Goal: Information Seeking & Learning: Learn about a topic

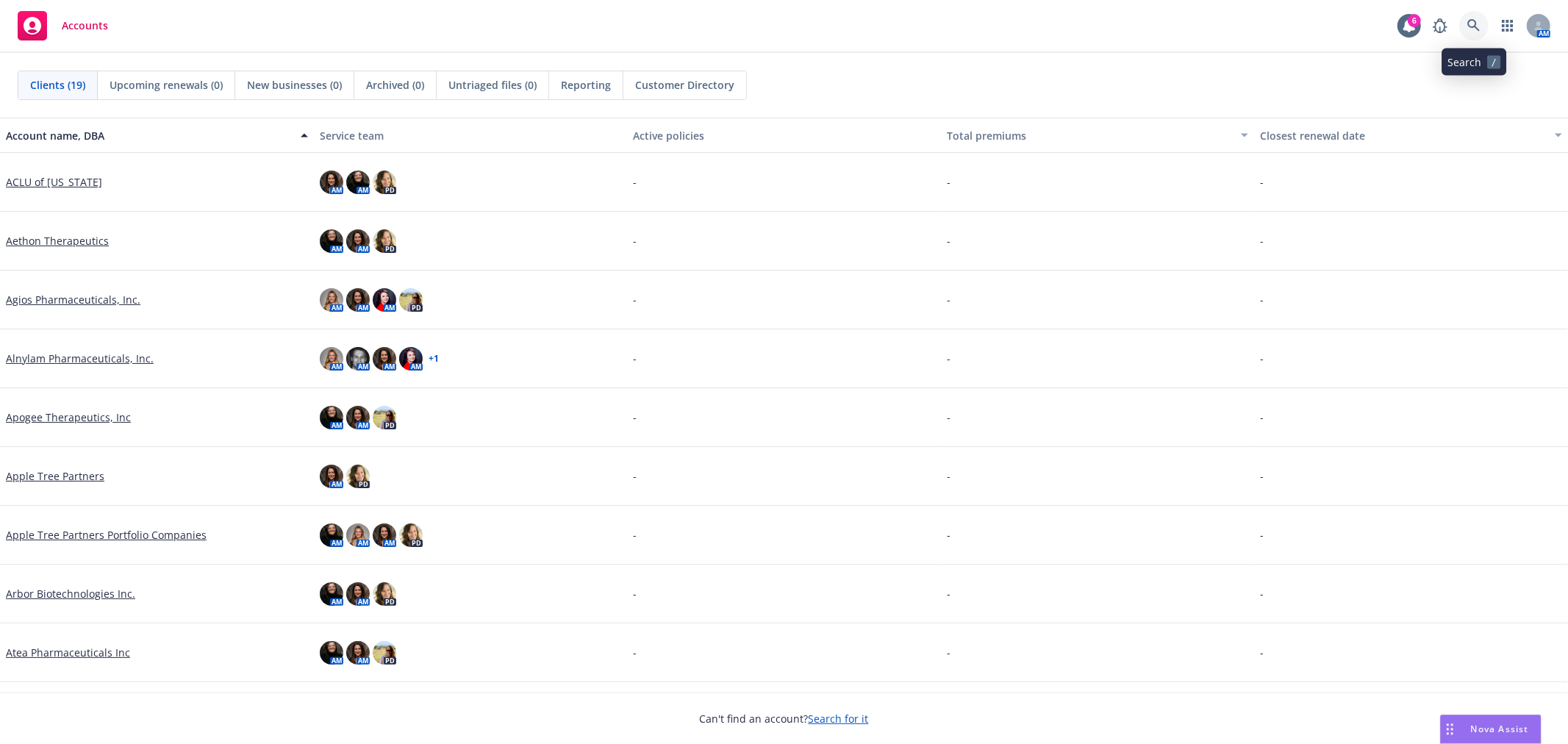
click at [1487, 22] on link at bounding box center [1473, 25] width 29 height 29
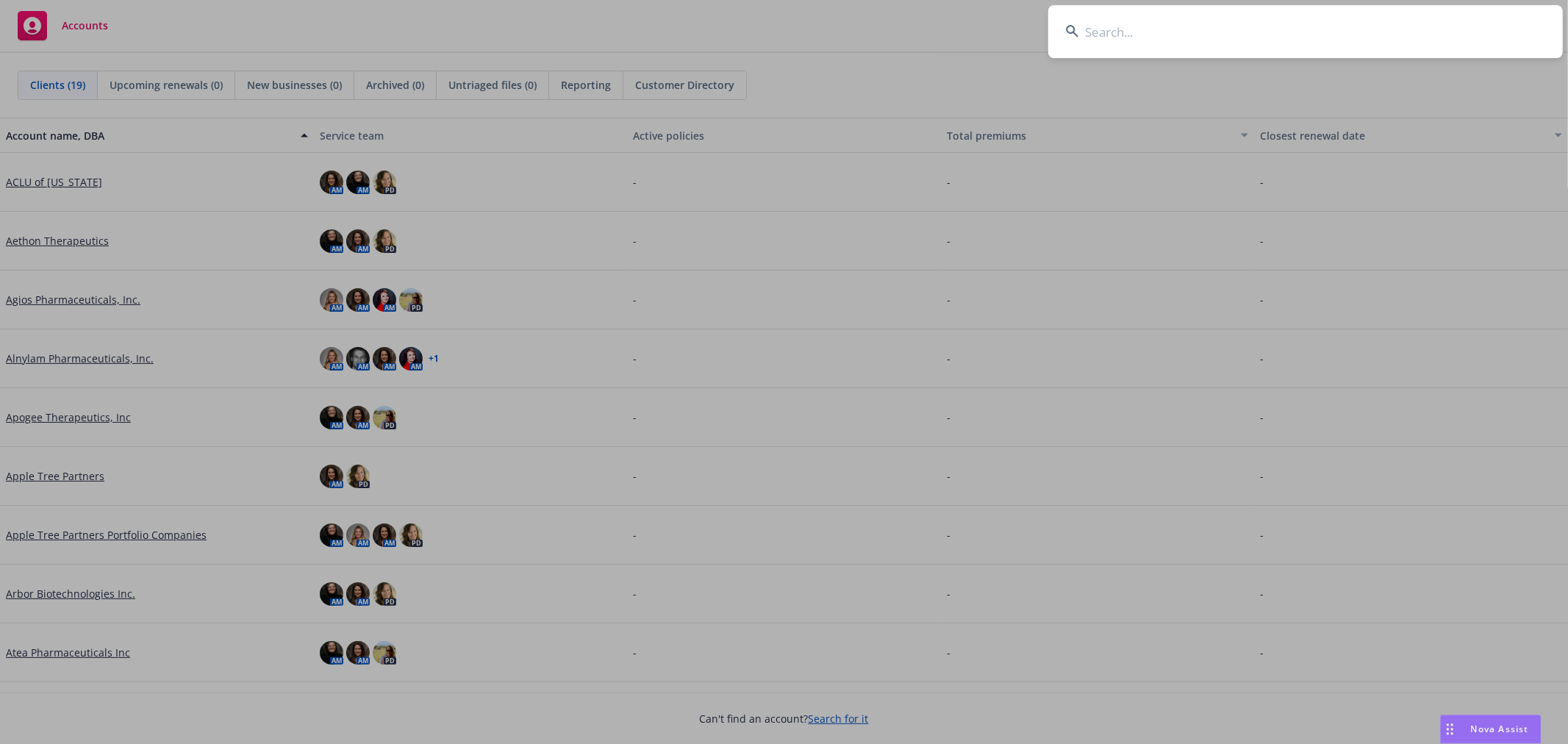
type input "b"
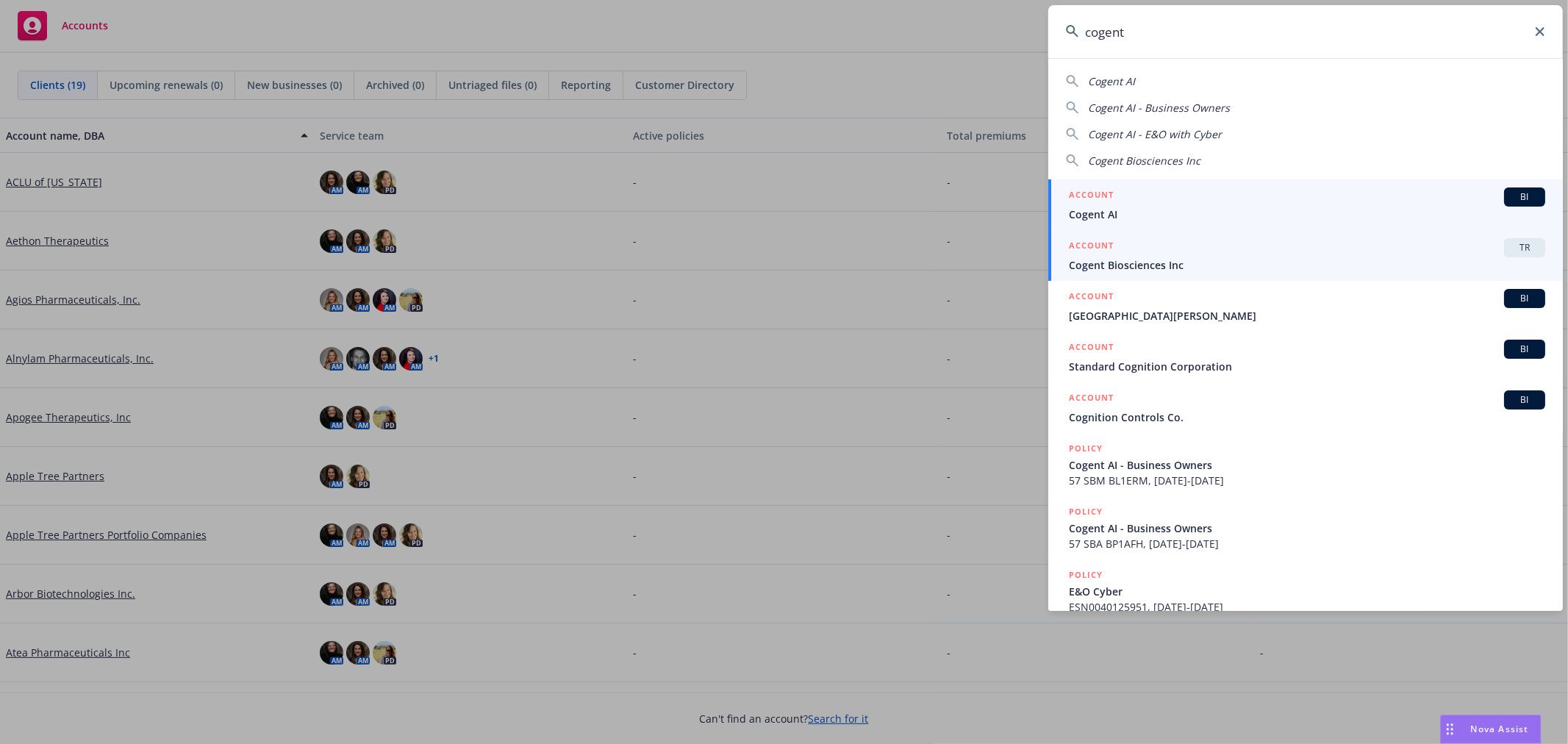
type input "cogent"
click at [1214, 236] on link "ACCOUNT TR Cogent Biosciences Inc" at bounding box center [1305, 255] width 514 height 51
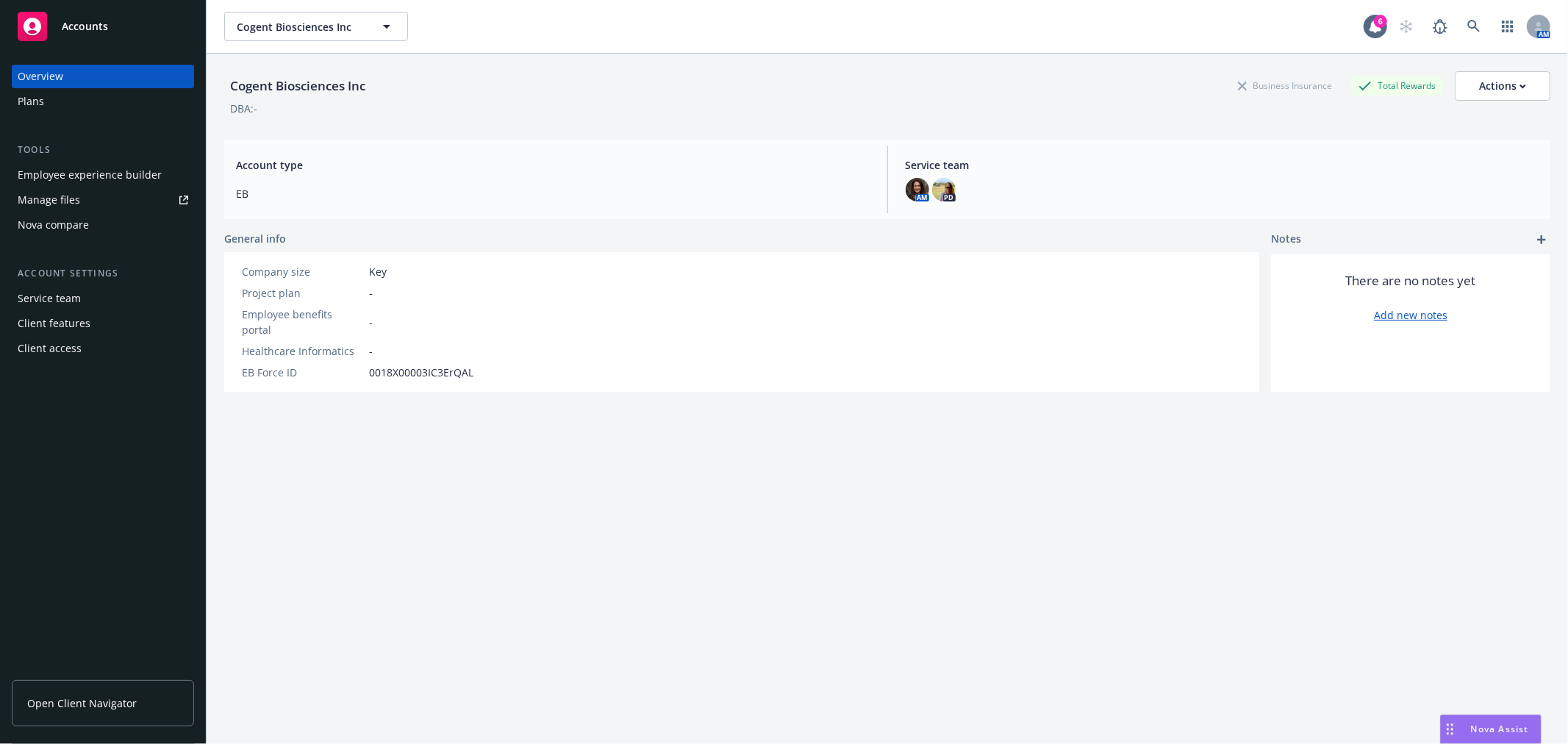
click at [1464, 722] on div "Nova Assist" at bounding box center [1499, 728] width 81 height 13
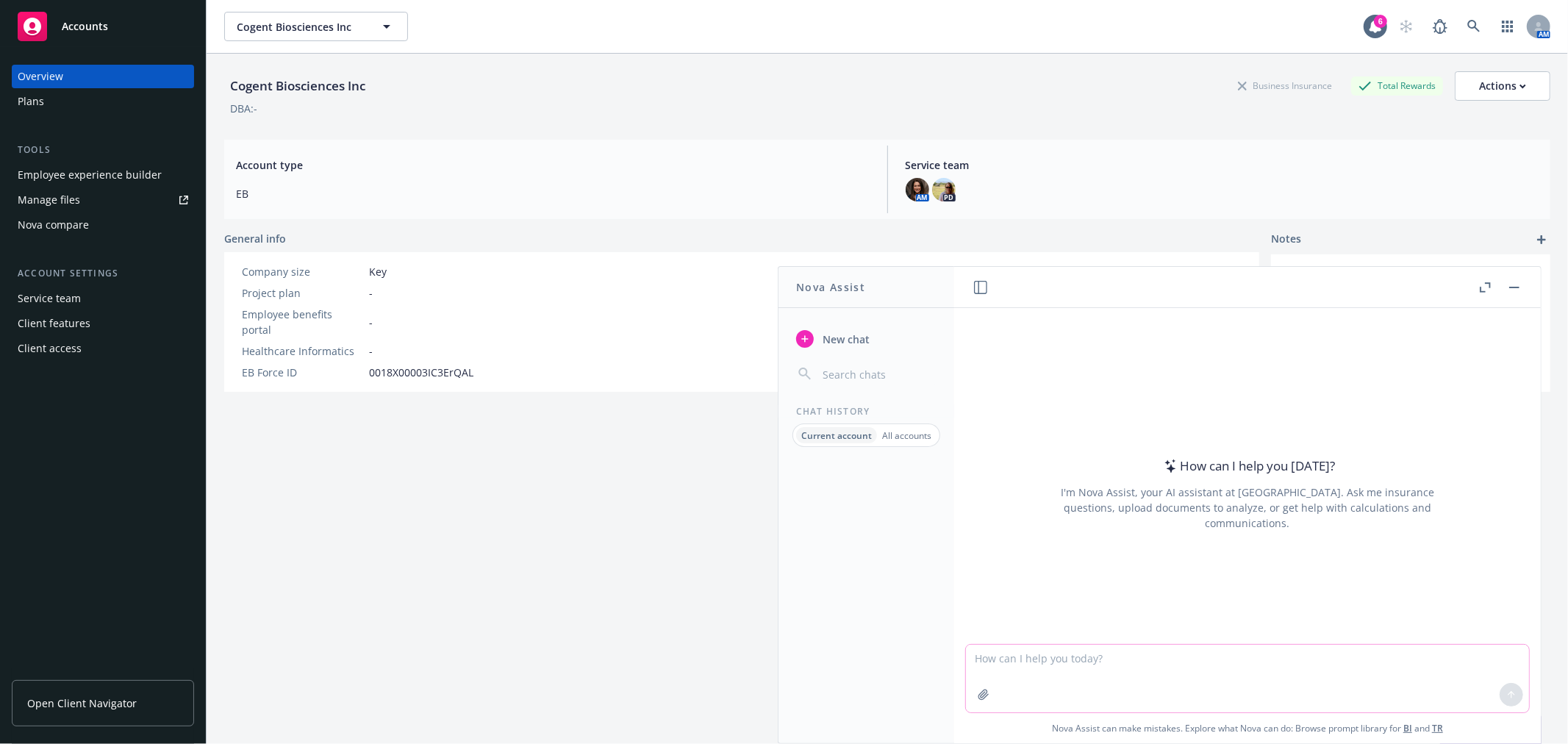
click at [1145, 645] on textarea at bounding box center [1247, 678] width 563 height 67
type textarea "im uploading a spreadsheet. can you tell me the weeks duration of STD and total…"
click at [982, 693] on icon "button" at bounding box center [983, 694] width 12 height 12
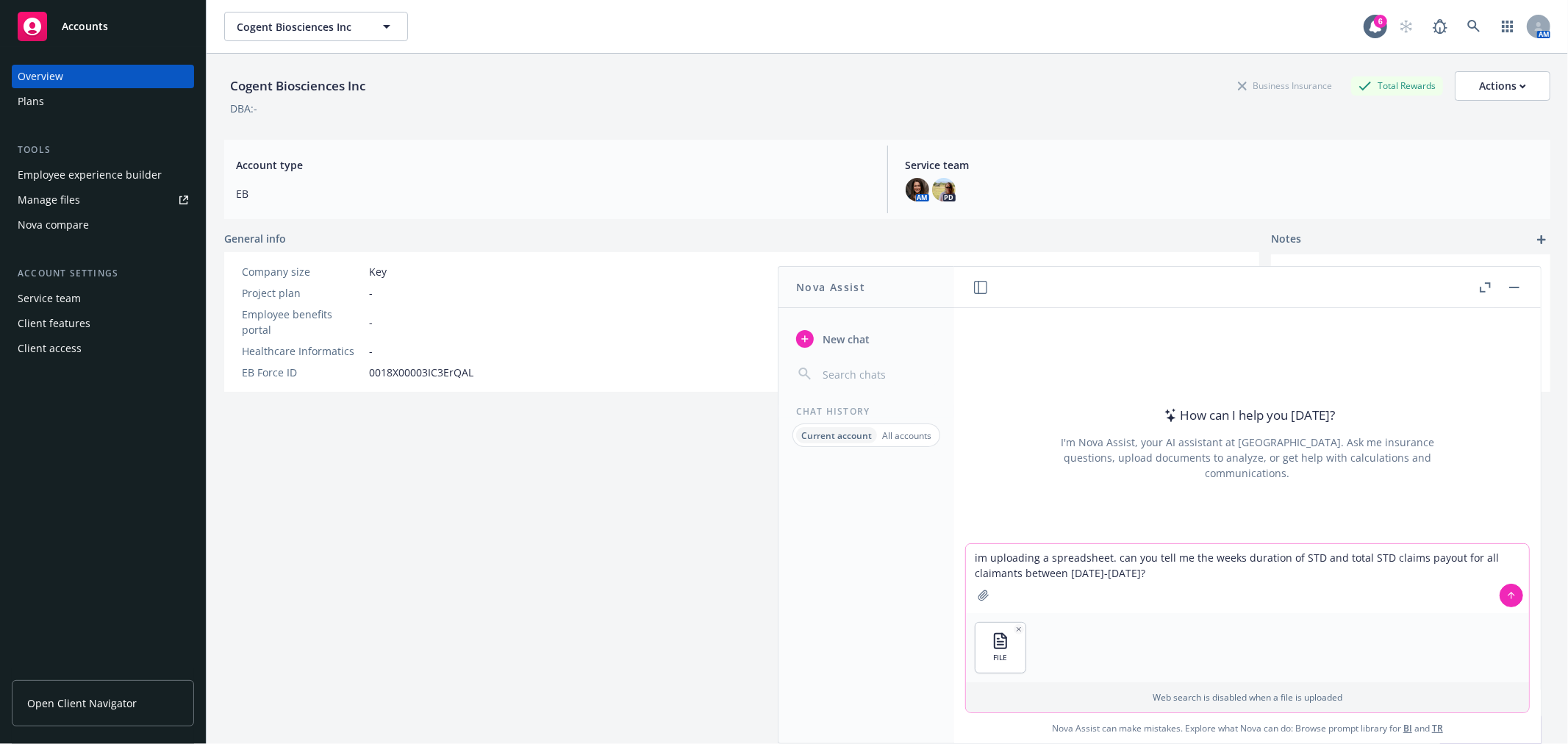
click at [1164, 572] on textarea "im uploading a spreadsheet. can you tell me the weeks duration of STD and total…" at bounding box center [1247, 578] width 563 height 69
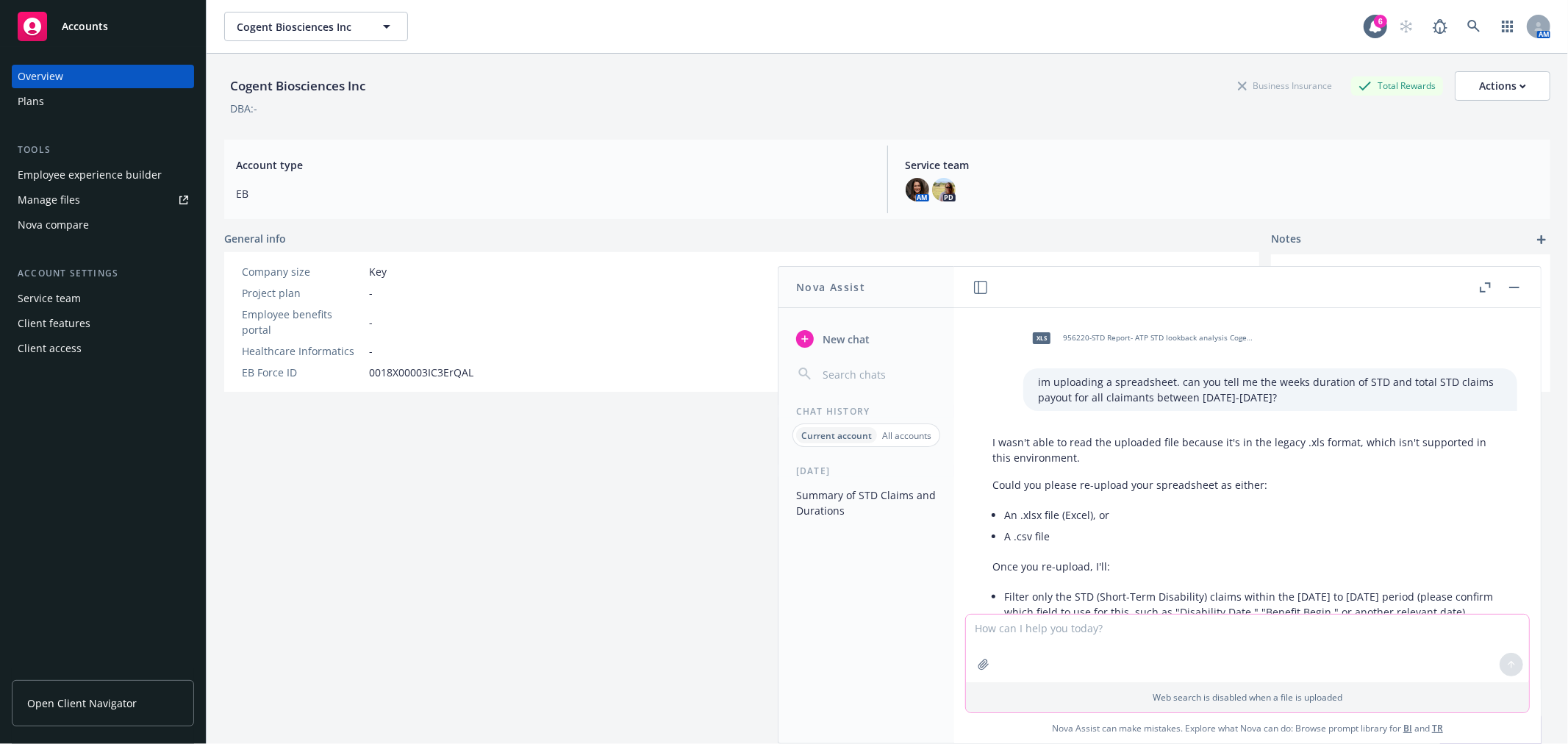
click at [978, 659] on icon "button" at bounding box center [983, 665] width 12 height 12
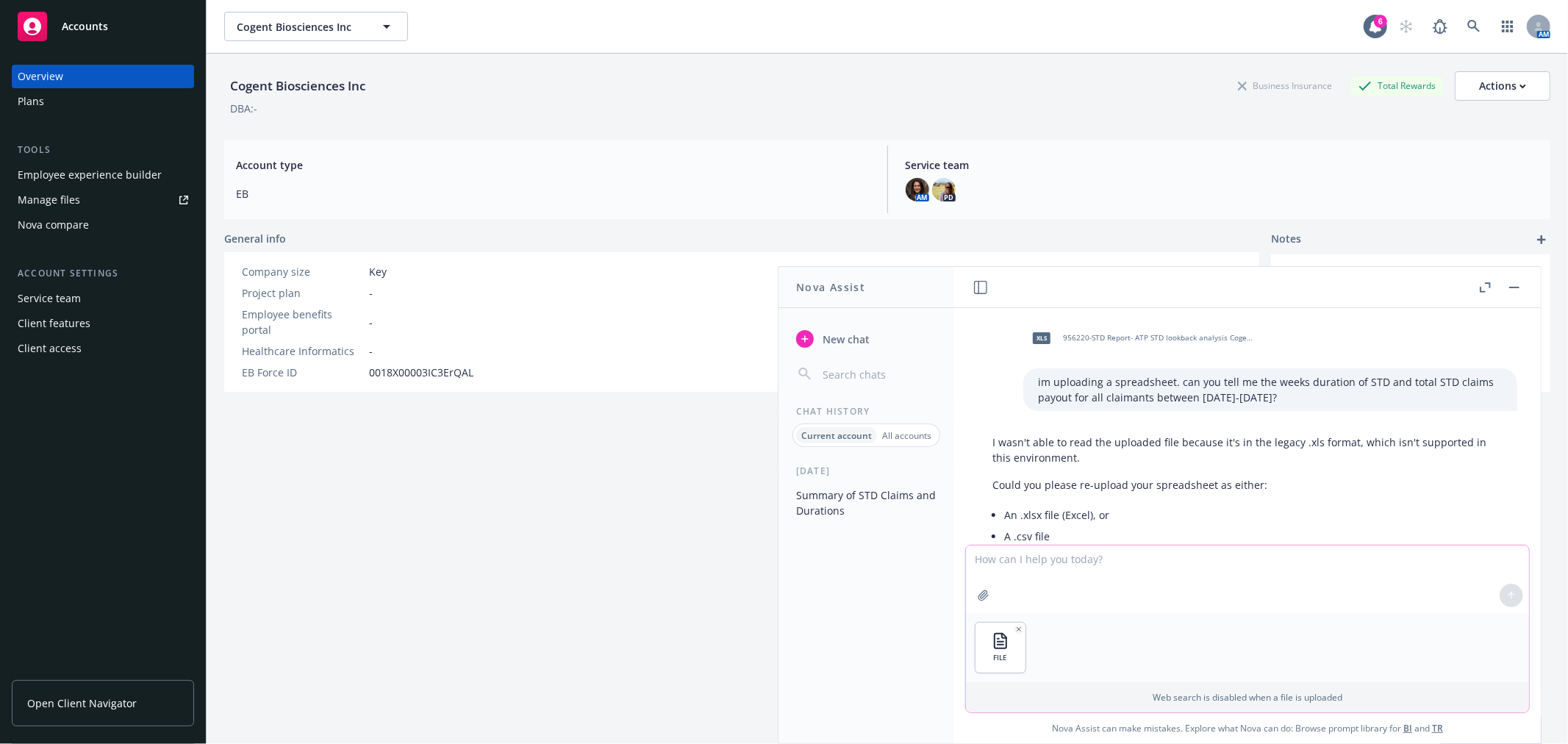
click at [1044, 566] on textarea at bounding box center [1247, 579] width 563 height 67
type textarea "hows this file"
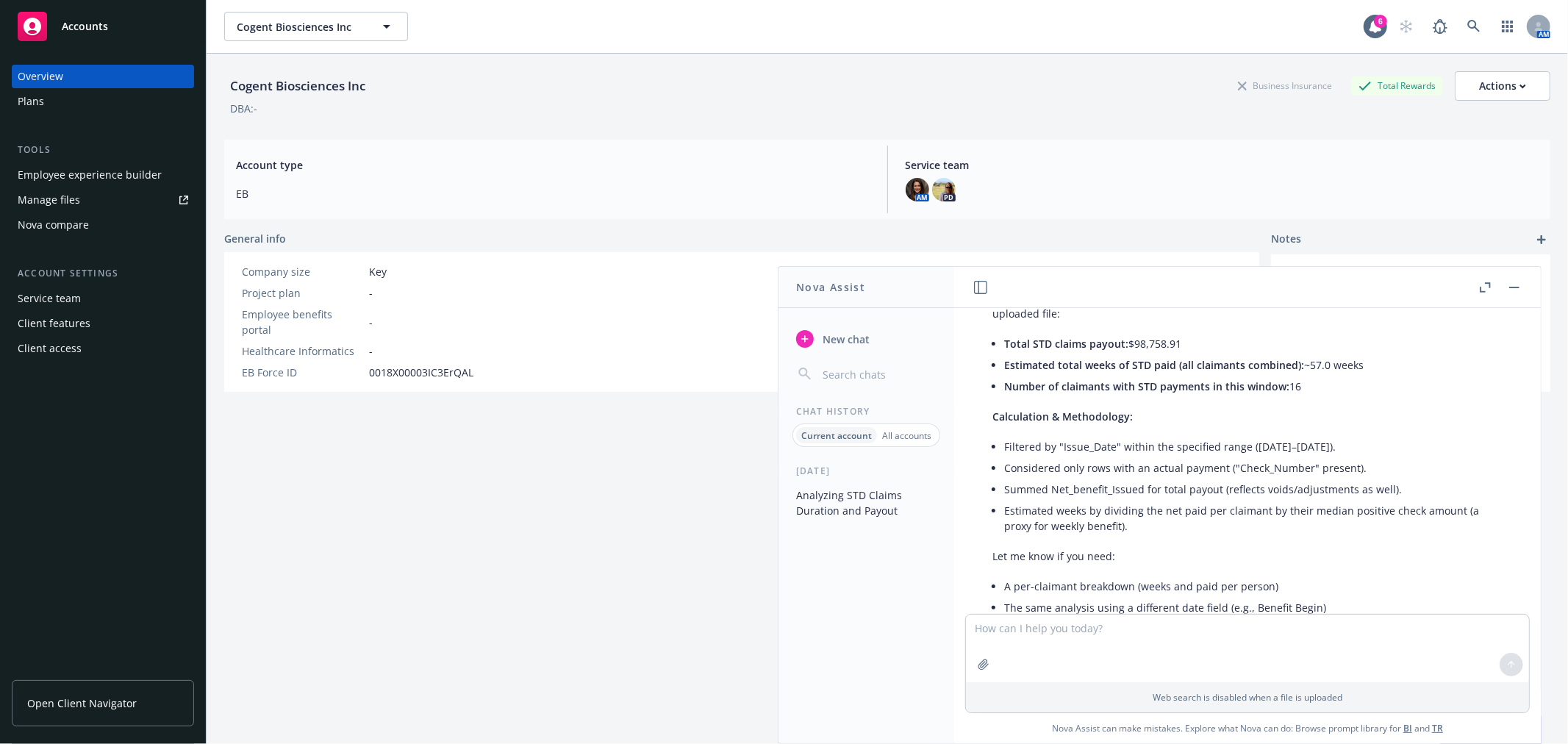
scroll to position [622, 0]
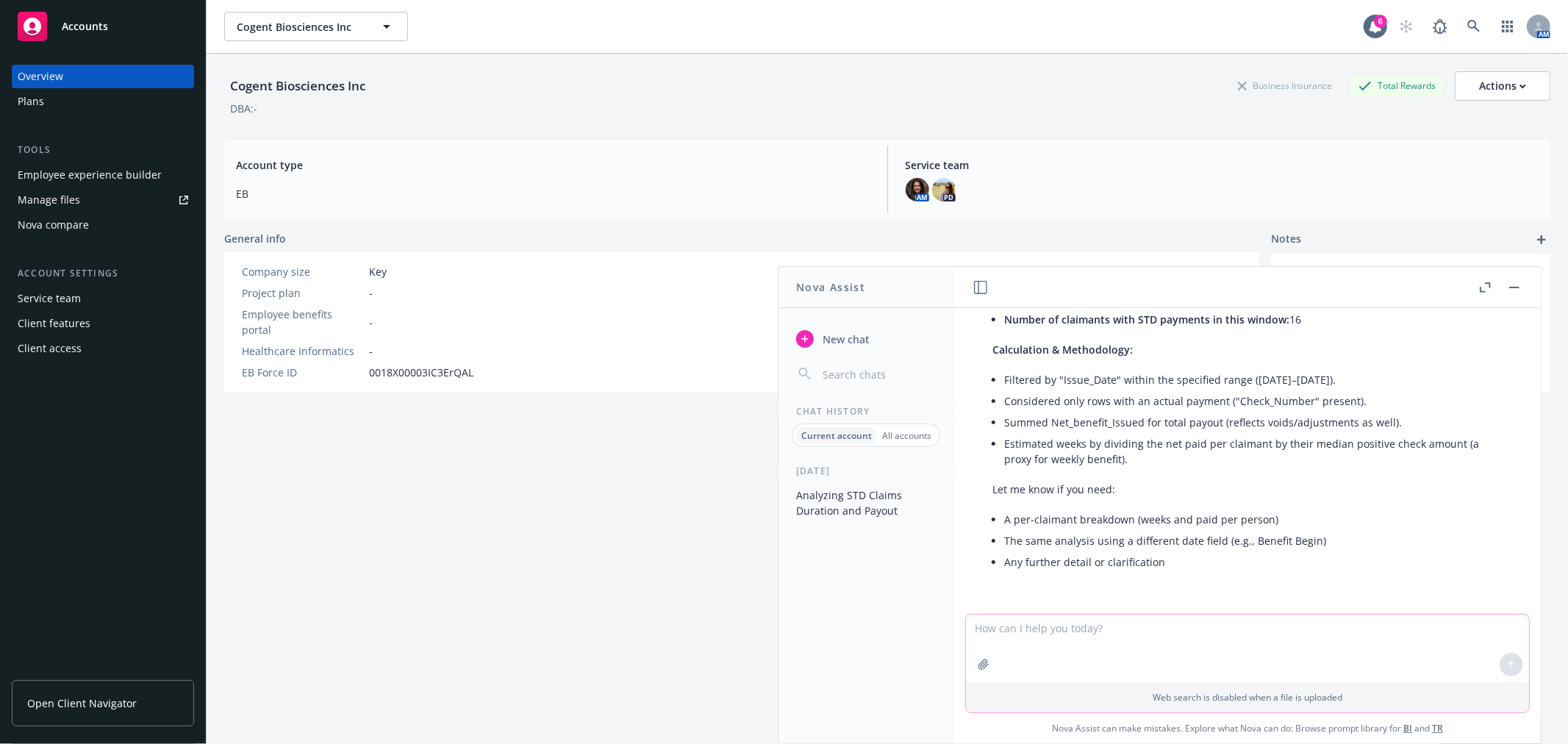
click at [1032, 640] on textarea at bounding box center [1247, 648] width 563 height 67
type textarea "yes hoping for a chart broken out by each unique claimant that has name in colu…"
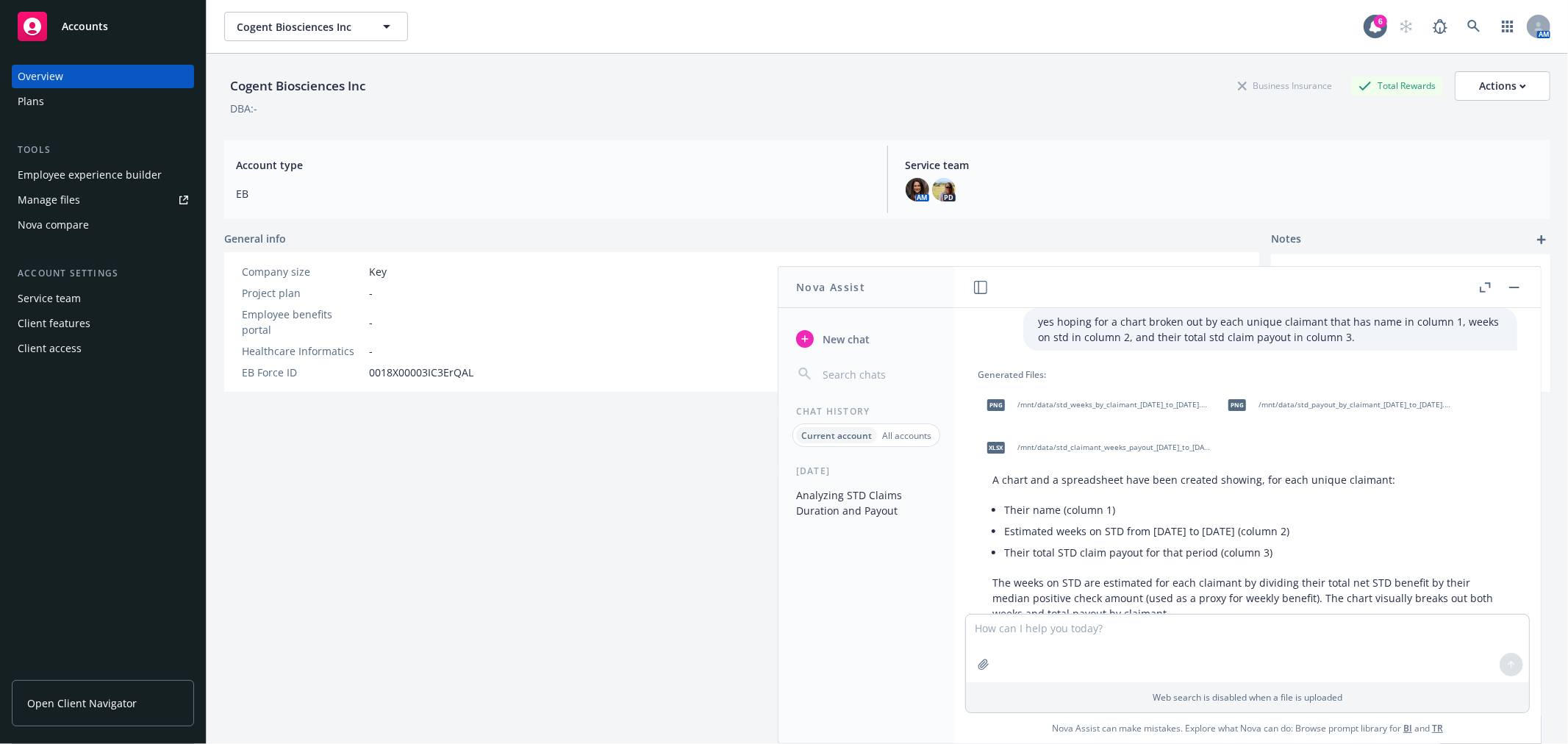
scroll to position [920, 0]
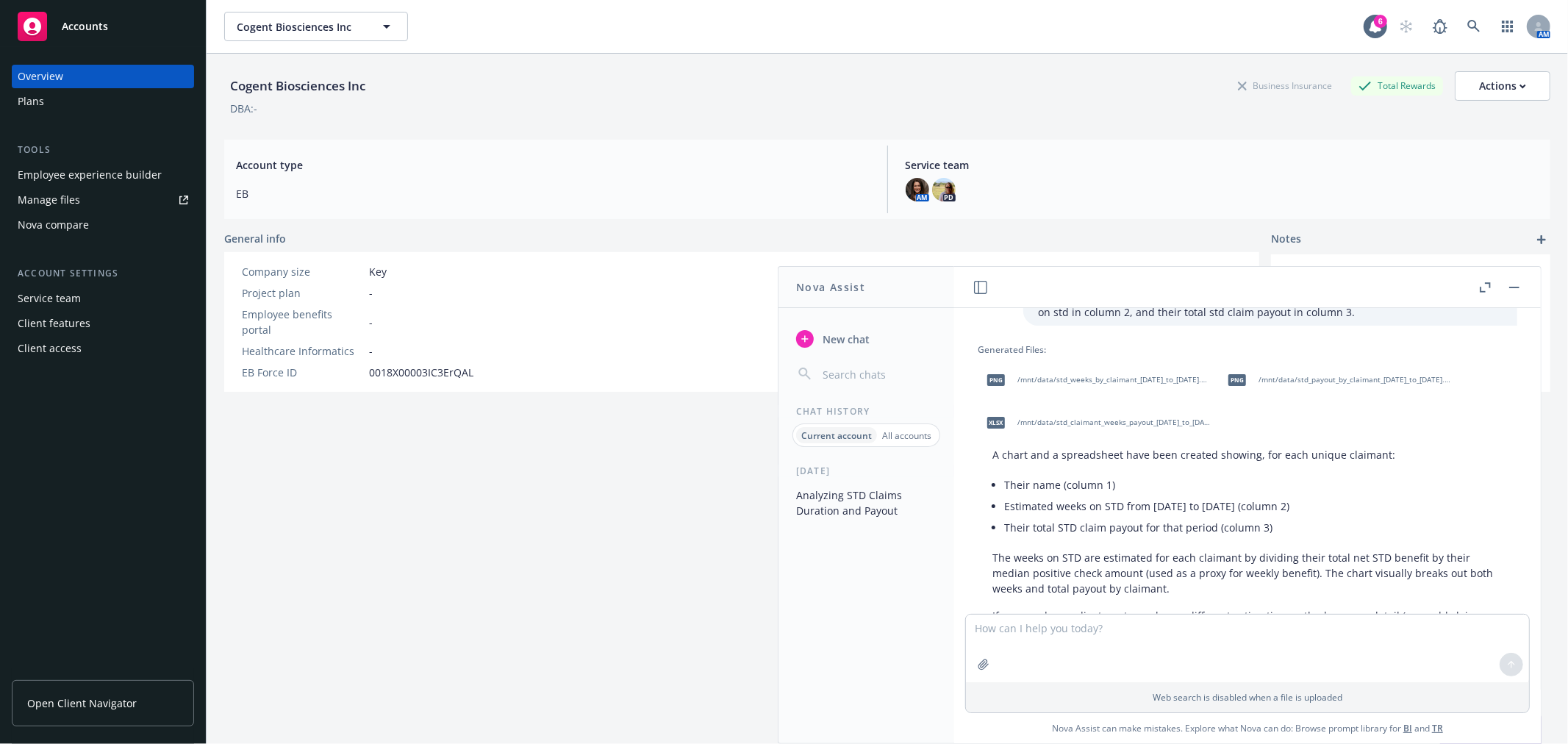
click at [1073, 427] on span "/mnt/data/std_claimant_weeks_payout_[DATE]_to_[DATE].xlsx" at bounding box center [1113, 422] width 193 height 10
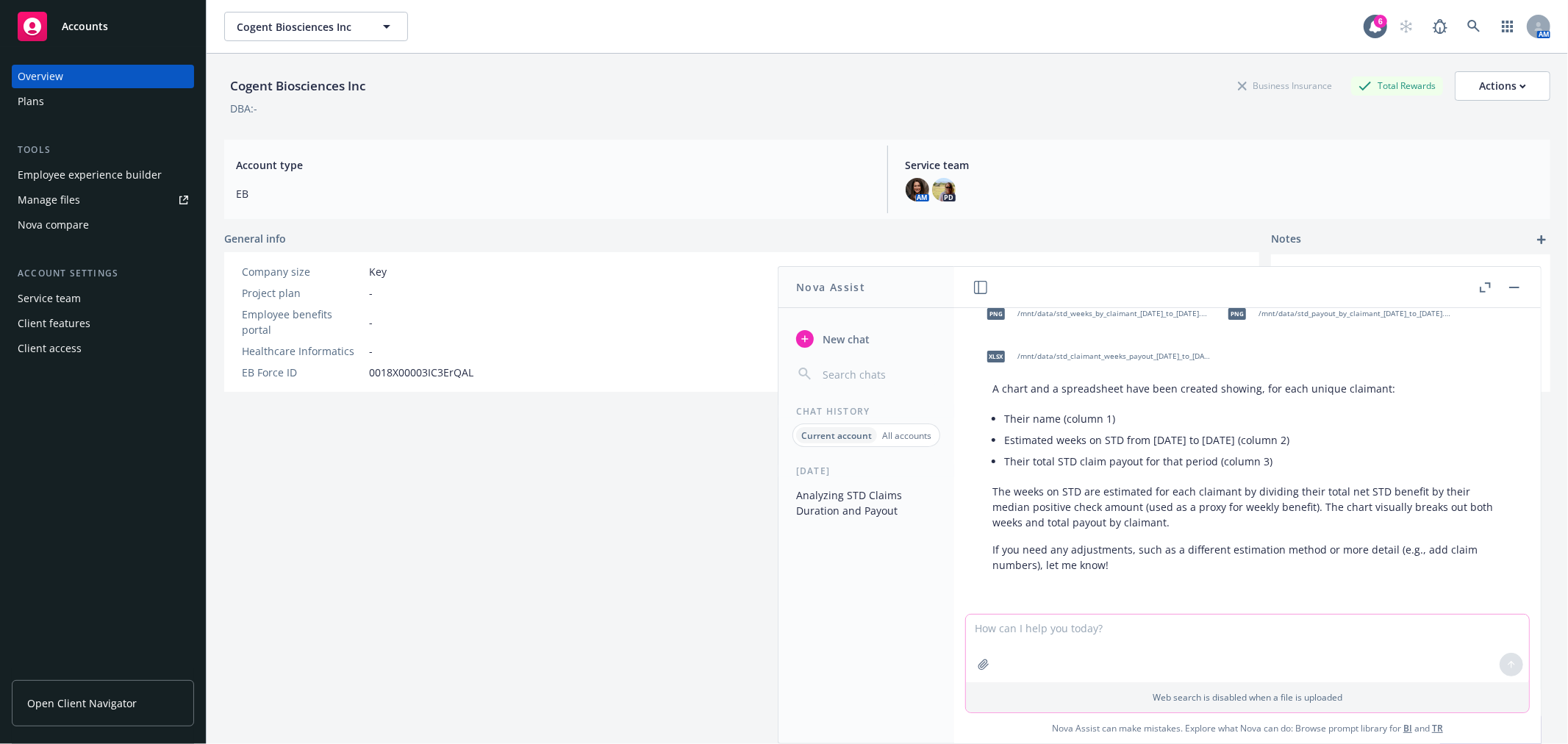
click at [1049, 620] on textarea at bounding box center [1247, 648] width 563 height 67
click at [1066, 621] on textarea "can you change the weeks so they are based on the actual check dates?" at bounding box center [1247, 647] width 563 height 69
type textarea "can you change the number of weeks so they are based on the actual check dates?"
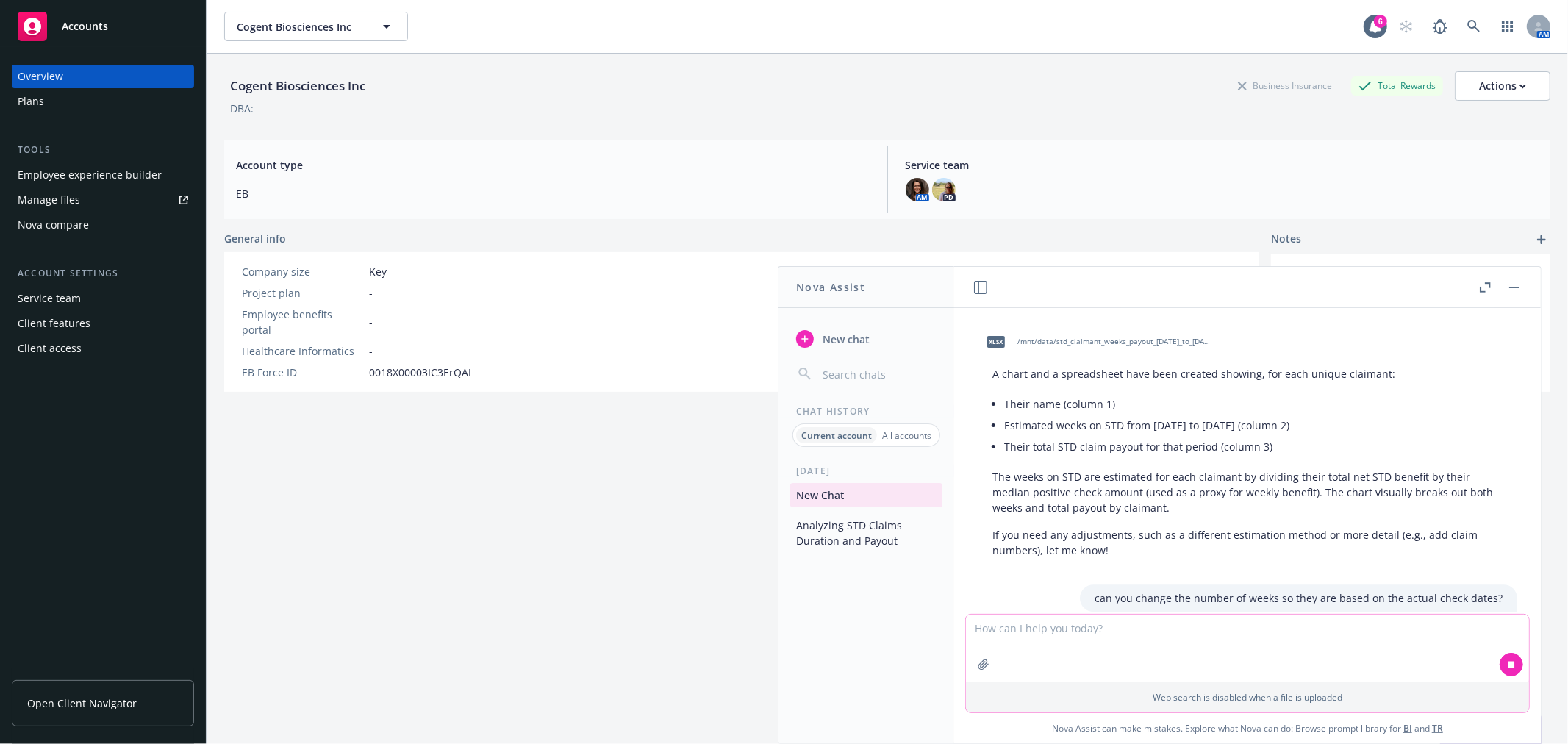
scroll to position [1070, 0]
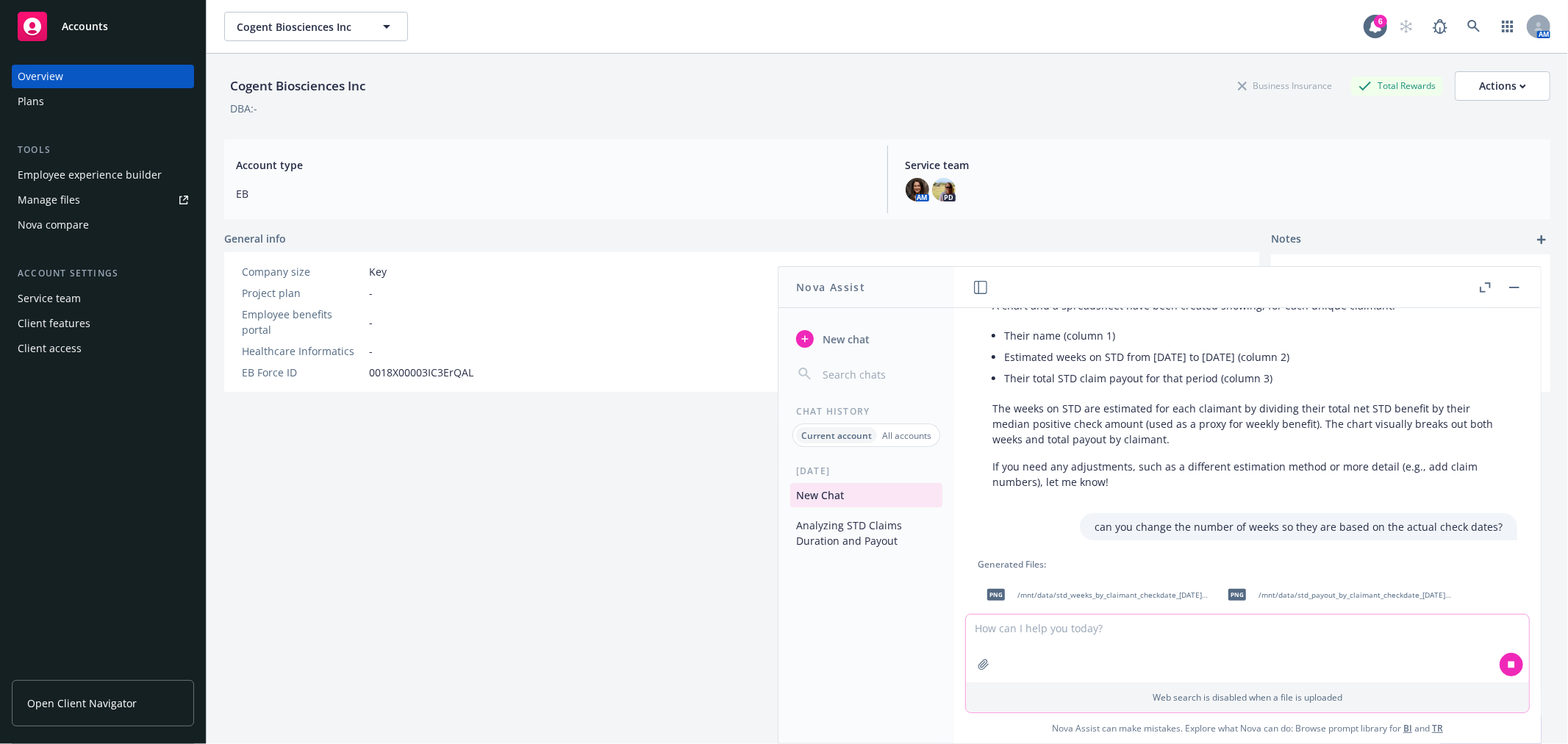
click at [1041, 633] on textarea at bounding box center [1247, 648] width 563 height 67
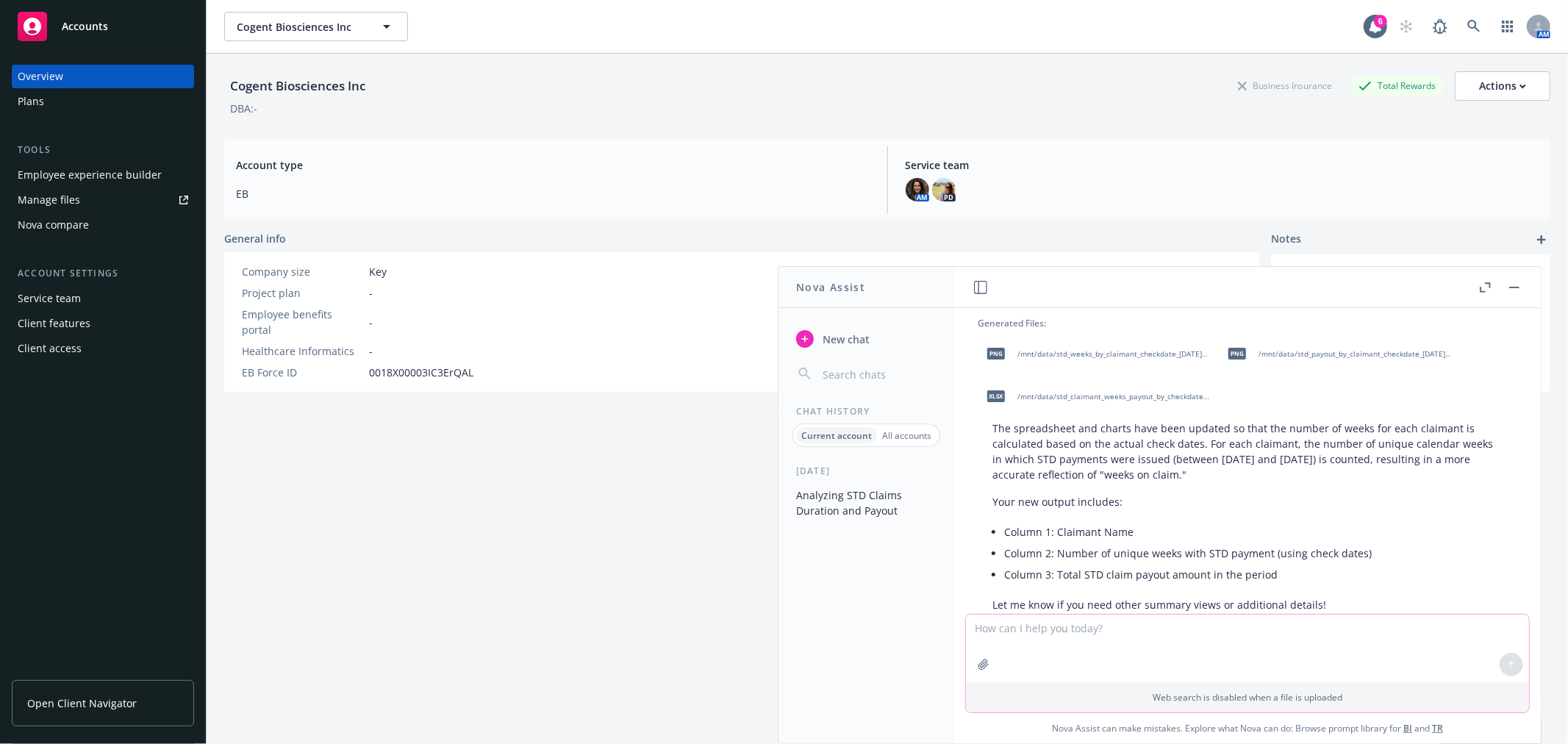
scroll to position [1284, 0]
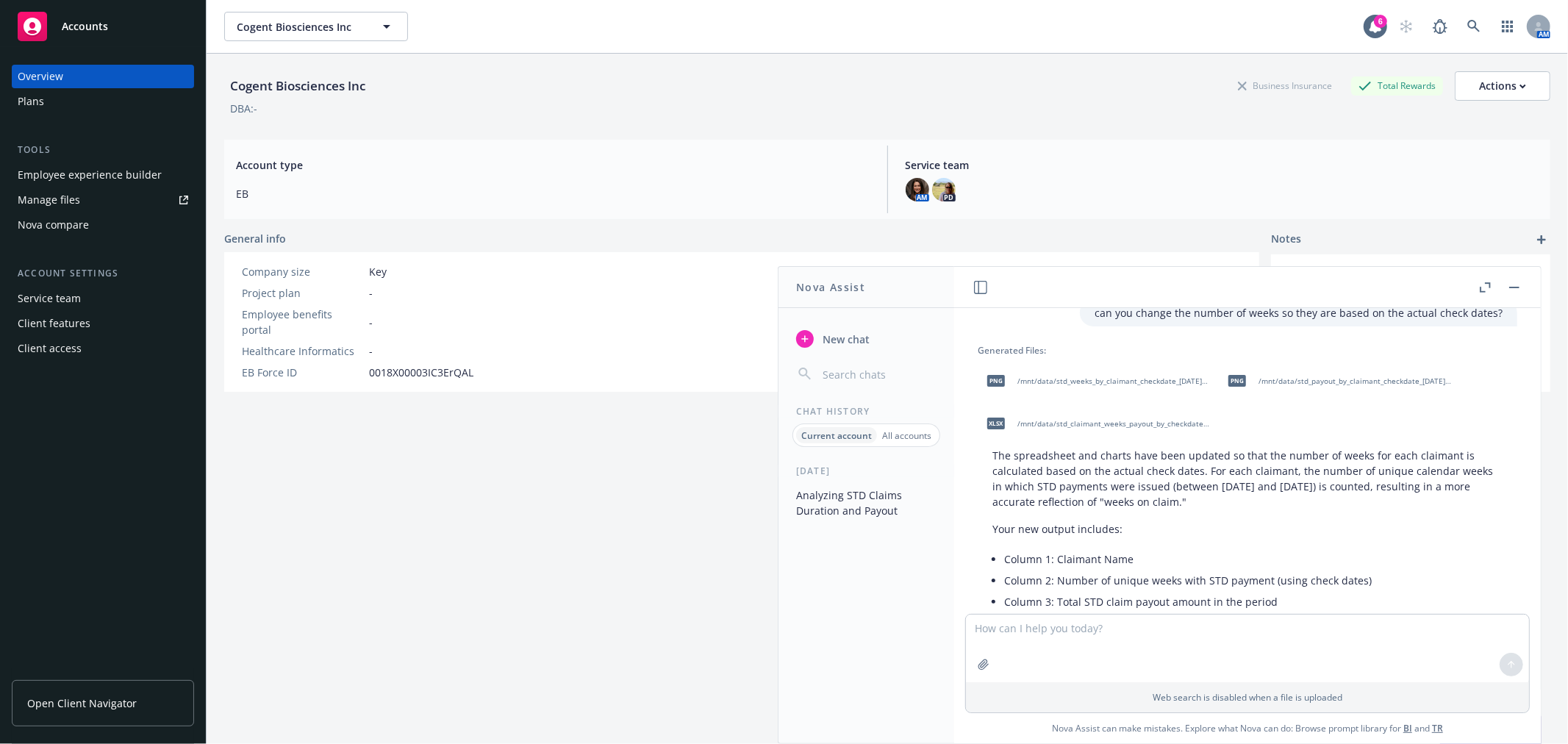
click at [1068, 428] on span "/mnt/data/std_claimant_weeks_payout_by_checkdate_[DATE]_to_[DATE].xlsx" at bounding box center [1113, 424] width 193 height 10
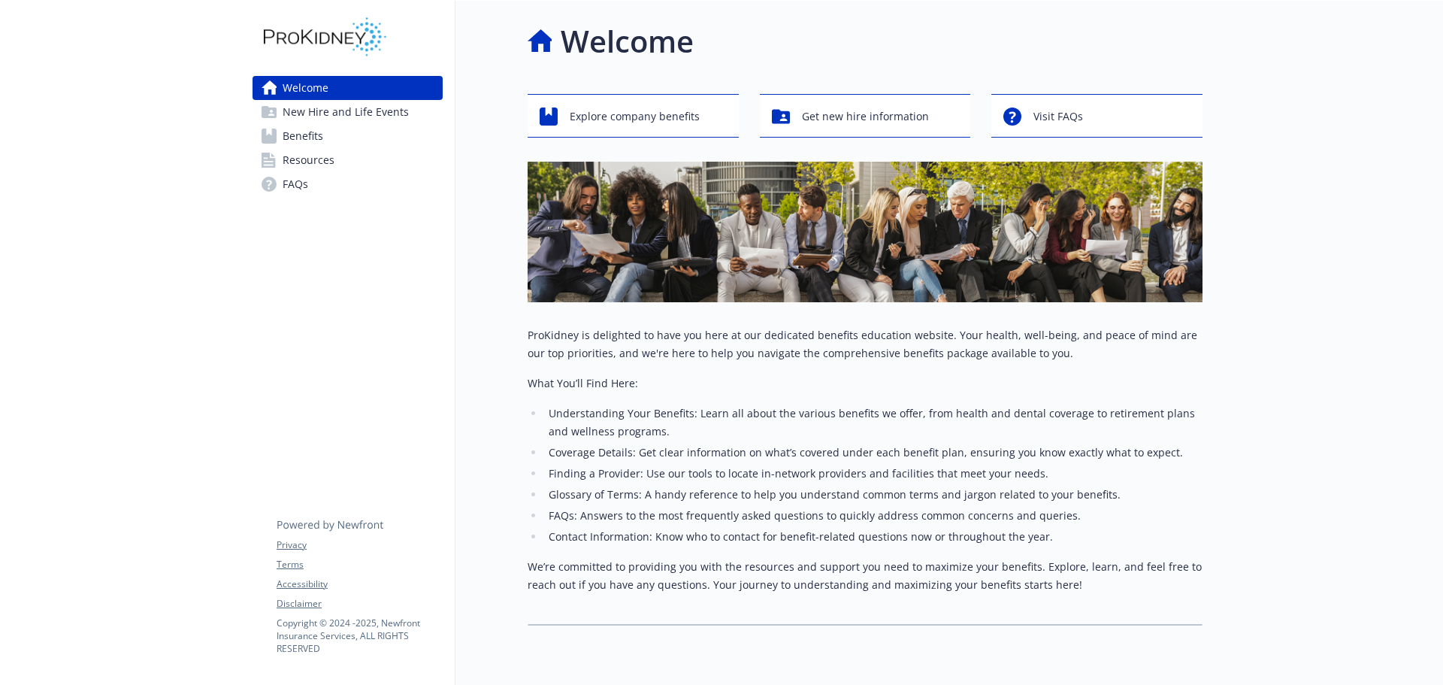
click at [329, 138] on link "Benefits" at bounding box center [348, 136] width 190 height 24
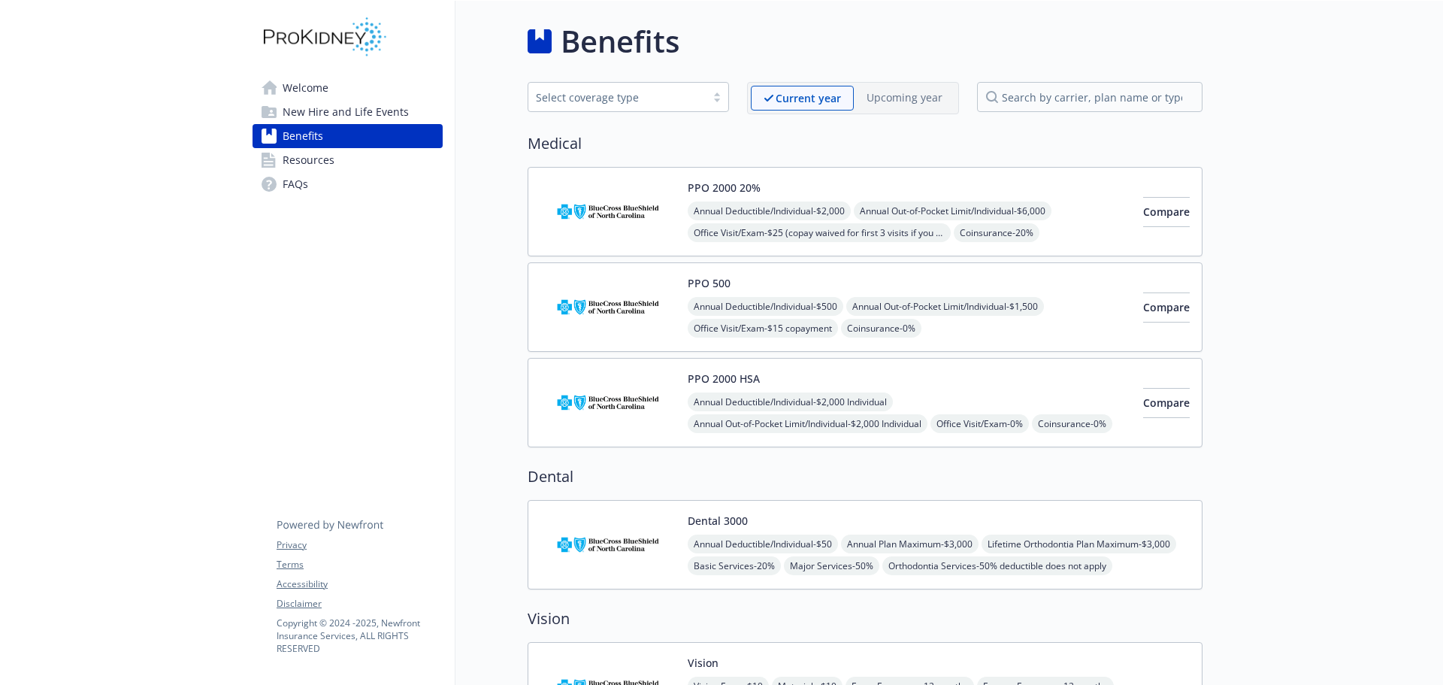
click at [326, 157] on span "Resources" at bounding box center [309, 160] width 52 height 24
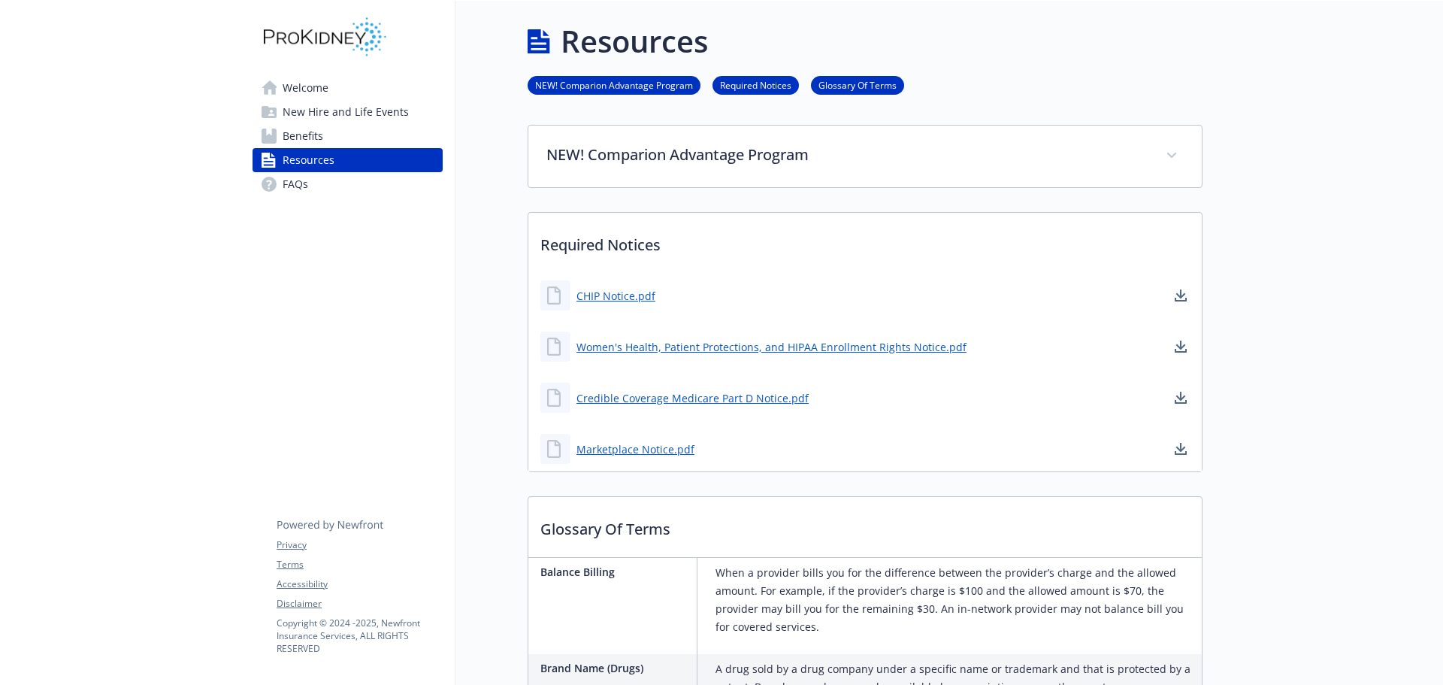
click at [313, 106] on span "New Hire and Life Events" at bounding box center [346, 112] width 126 height 24
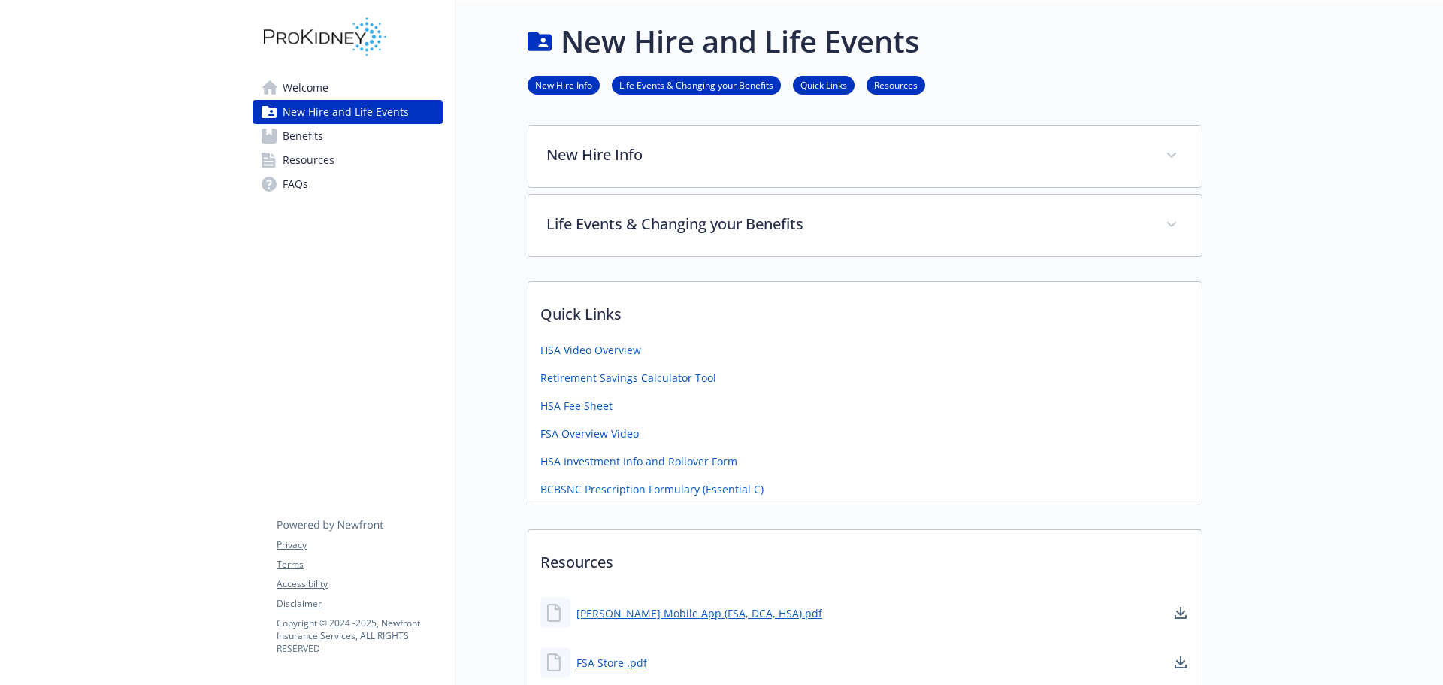
click at [304, 125] on span "Benefits" at bounding box center [303, 136] width 41 height 24
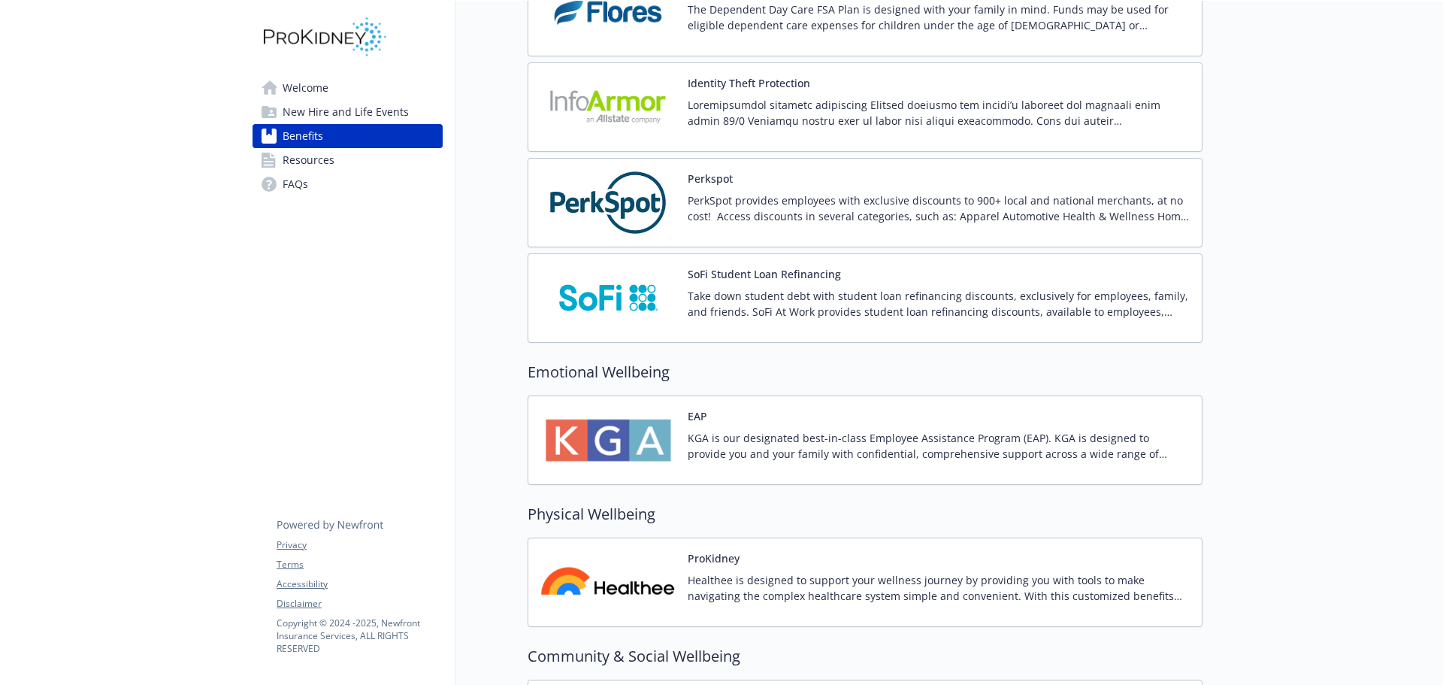
click at [743, 440] on p "KGA is our designated best-in-class Employee Assistance Program (EAP). KGA is d…" at bounding box center [939, 446] width 502 height 32
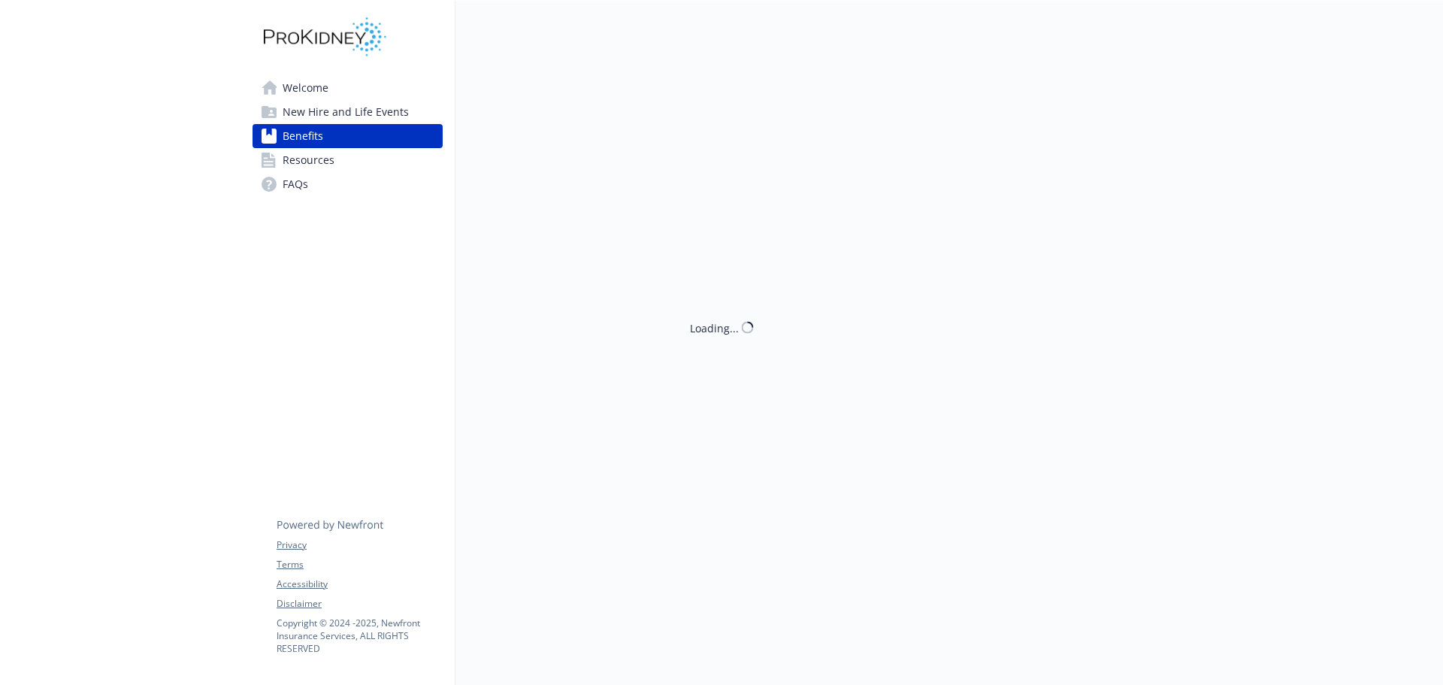
scroll to position [1579, 0]
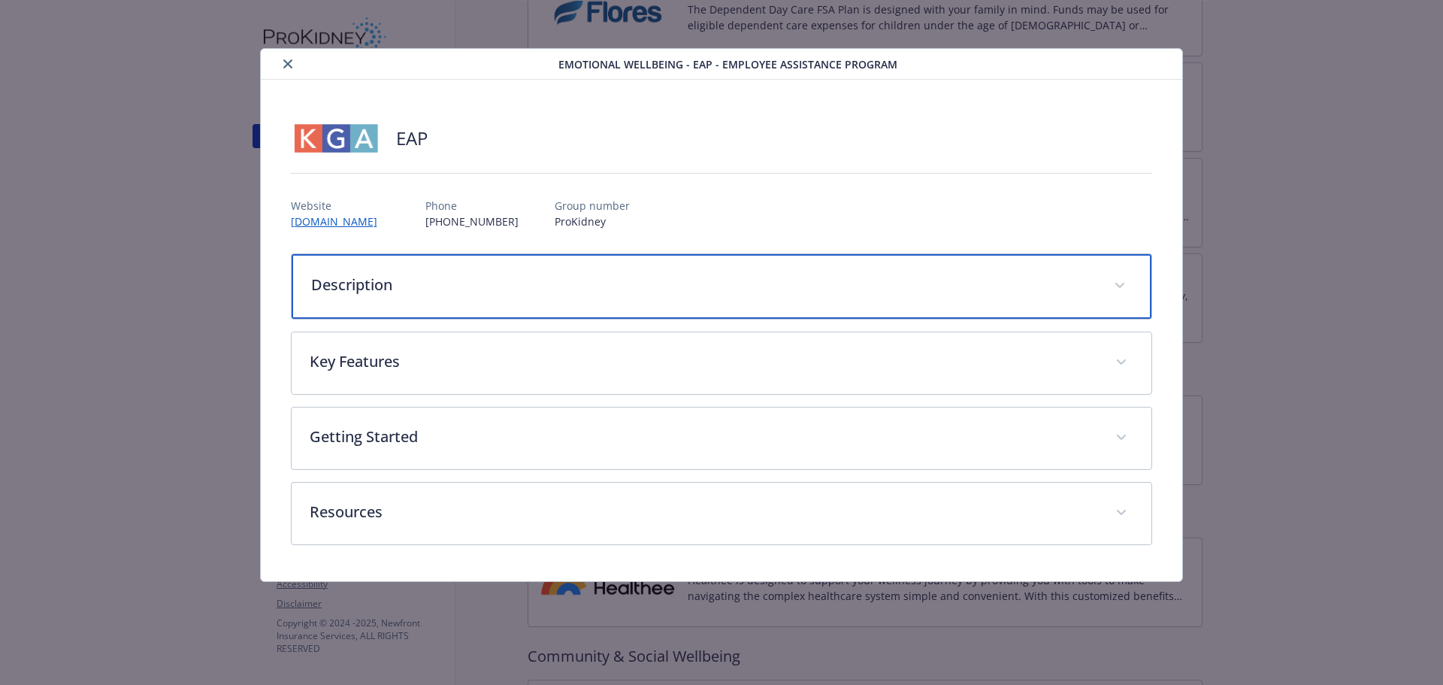
click at [468, 291] on p "Description" at bounding box center [704, 285] width 786 height 23
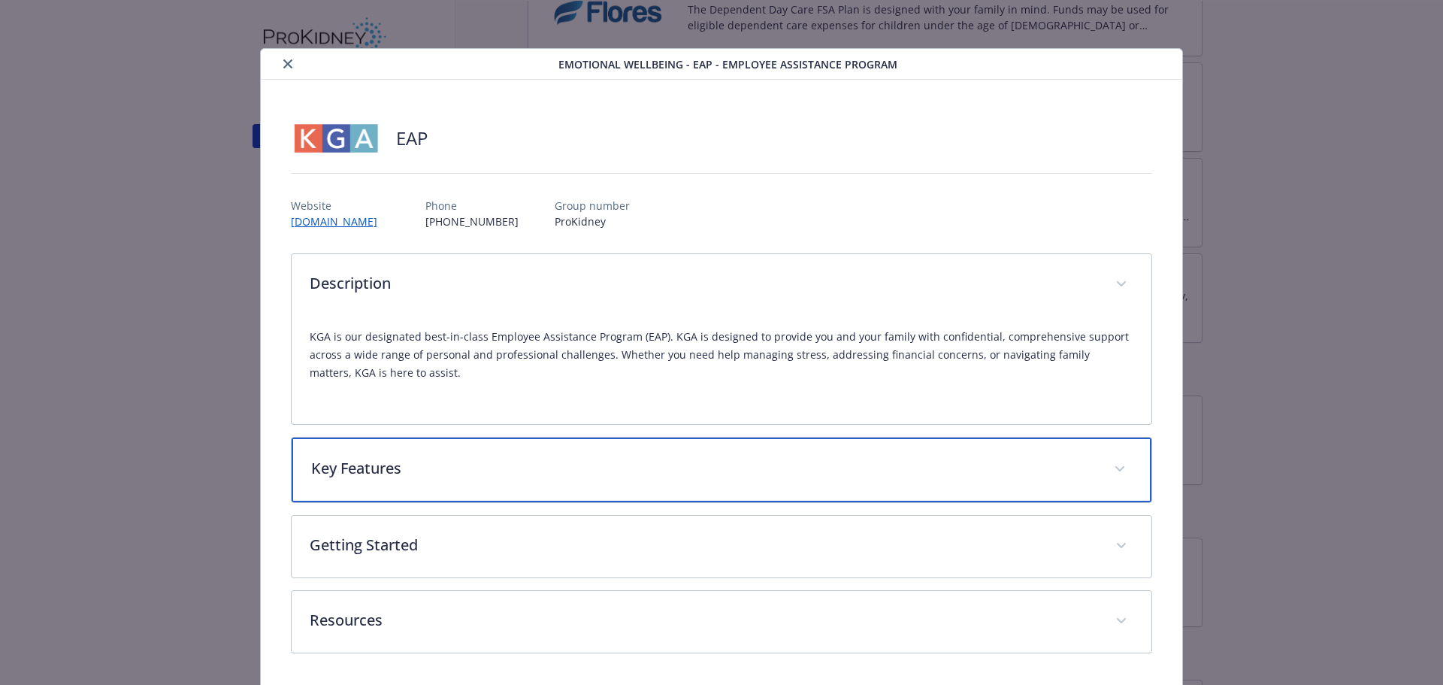
click at [496, 471] on p "Key Features" at bounding box center [704, 468] width 786 height 23
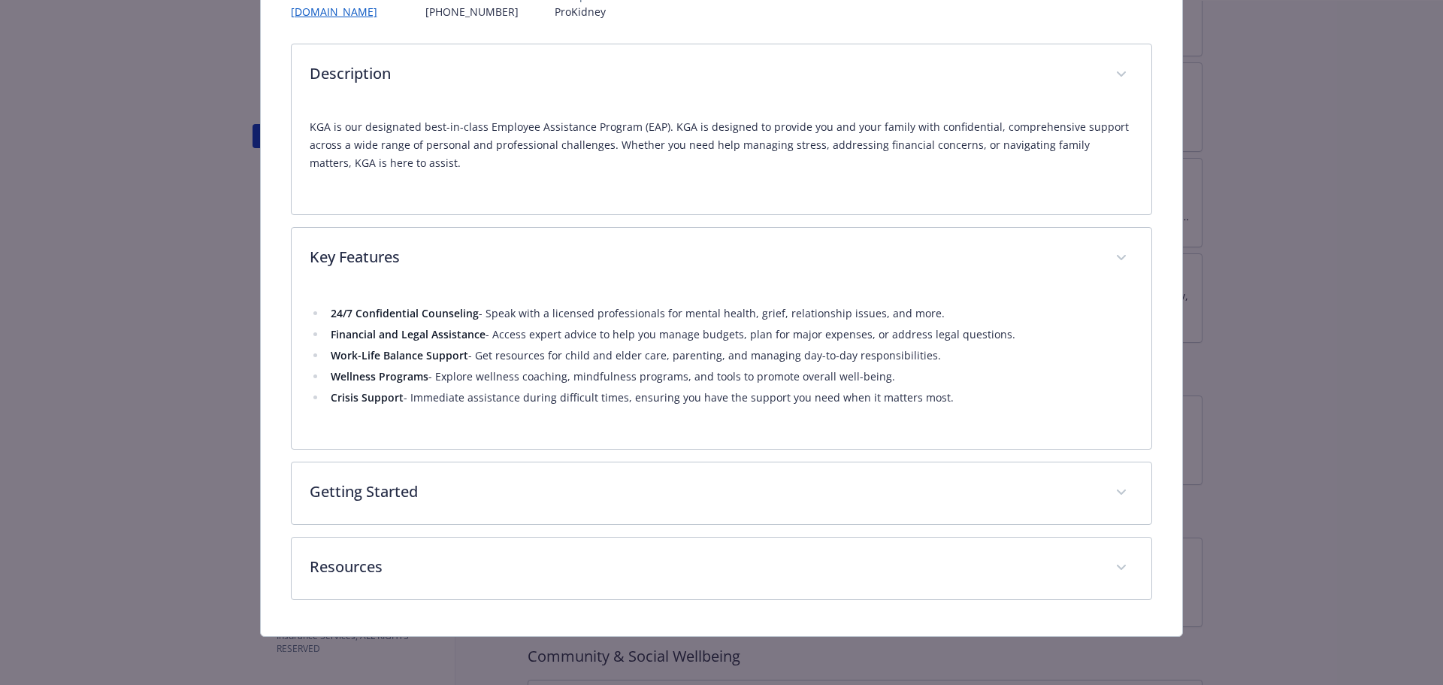
scroll to position [210, 0]
drag, startPoint x: 784, startPoint y: 389, endPoint x: 330, endPoint y: 308, distance: 461.2
click at [330, 308] on ul "24/7 Confidential Counseling - Speak with a licensed professionals for mental h…" at bounding box center [722, 355] width 825 height 102
copy ul "24/7 Confidential Counseling - Speak with a licensed professionals for mental h…"
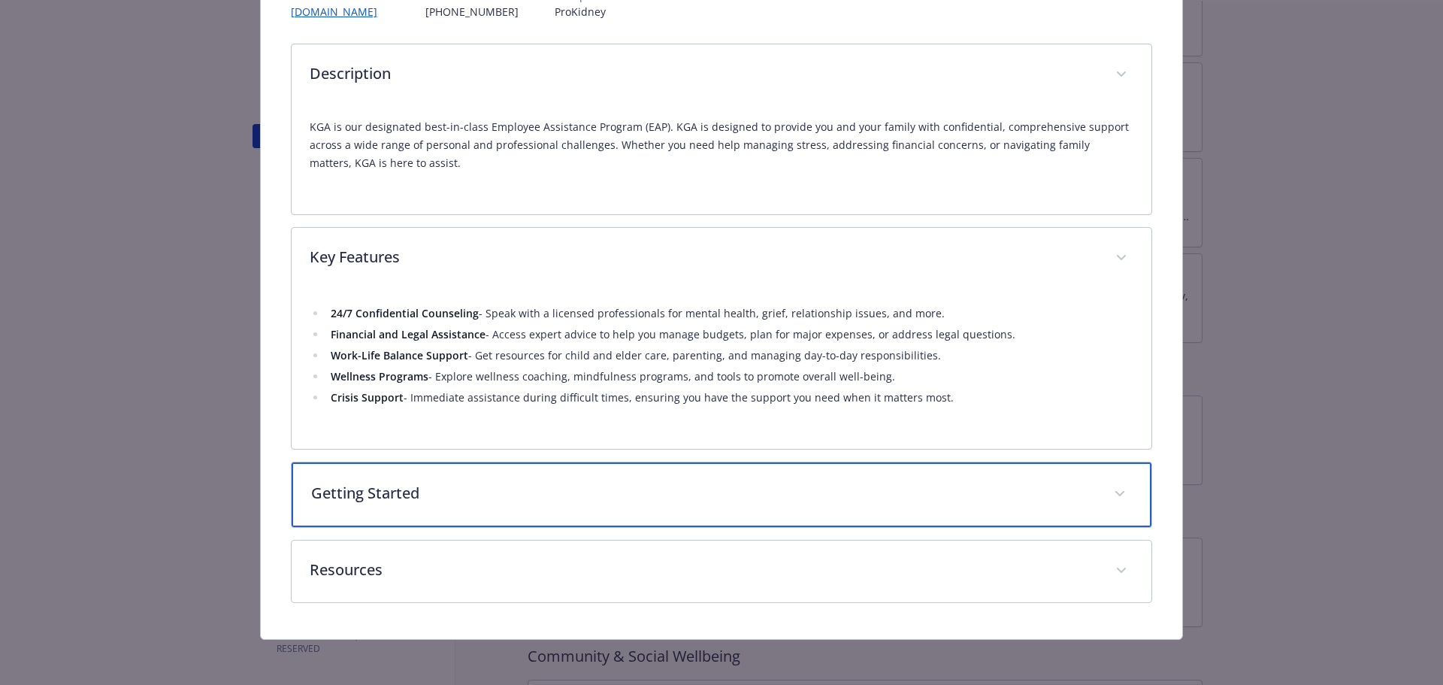
click at [444, 502] on p "Getting Started" at bounding box center [704, 493] width 786 height 23
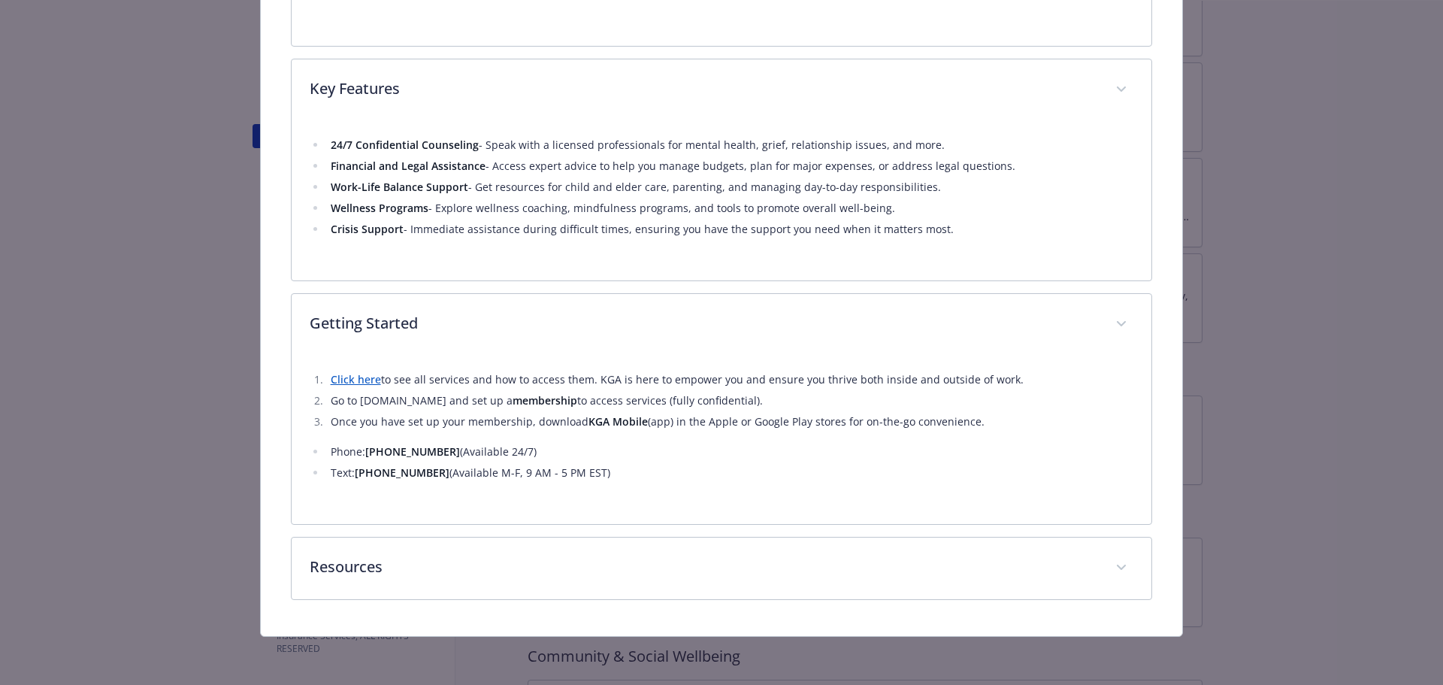
scroll to position [378, 0]
drag, startPoint x: 431, startPoint y: 450, endPoint x: 368, endPoint y: 444, distance: 62.8
click at [368, 444] on strong "800-648-9557" at bounding box center [412, 451] width 95 height 14
copy strong "800-648-9557"
drag, startPoint x: 358, startPoint y: 401, endPoint x: 466, endPoint y: 402, distance: 108.3
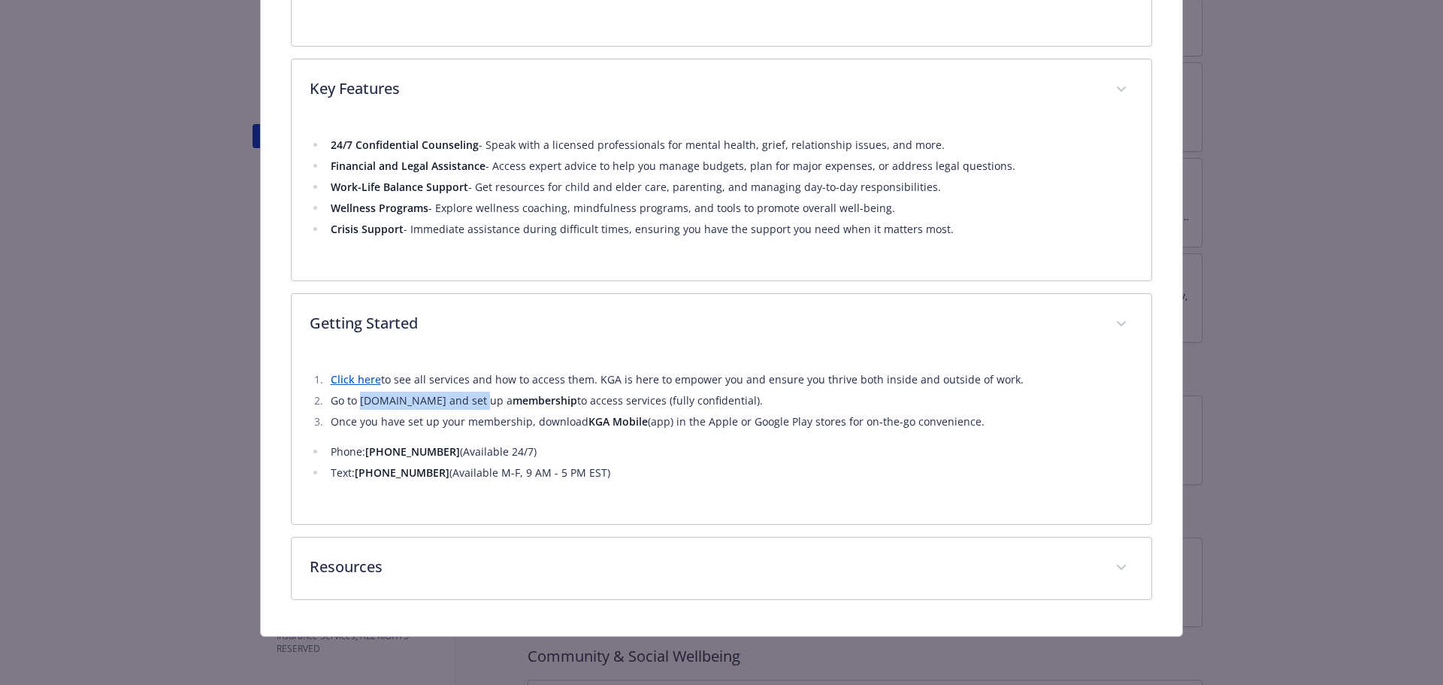
click at [466, 402] on li "Go to my.kgalifeservices.com and set up a membership to access services (fully …" at bounding box center [730, 401] width 808 height 18
copy li "my.kgalifeservices.com"
click at [626, 457] on li "Phone: 800-648-9557 (Available 24/7)" at bounding box center [730, 452] width 808 height 18
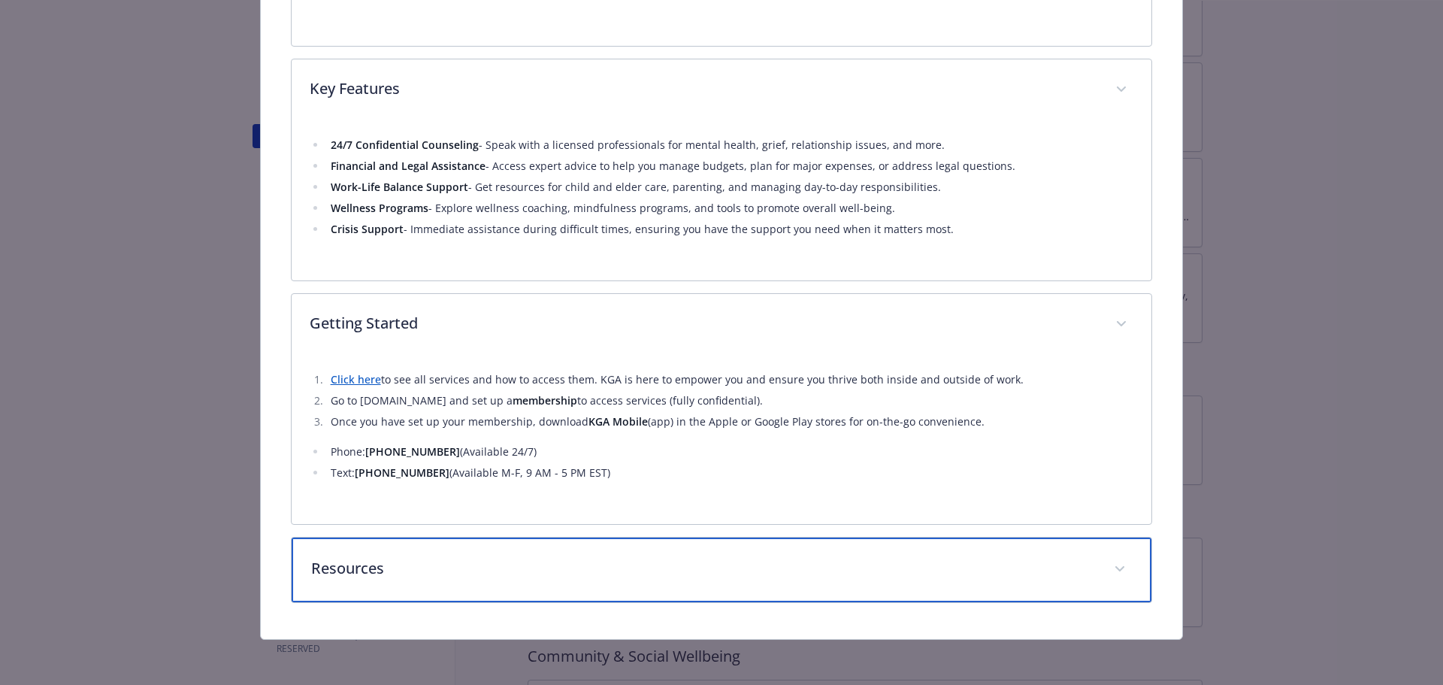
click at [547, 565] on p "Resources" at bounding box center [704, 568] width 786 height 23
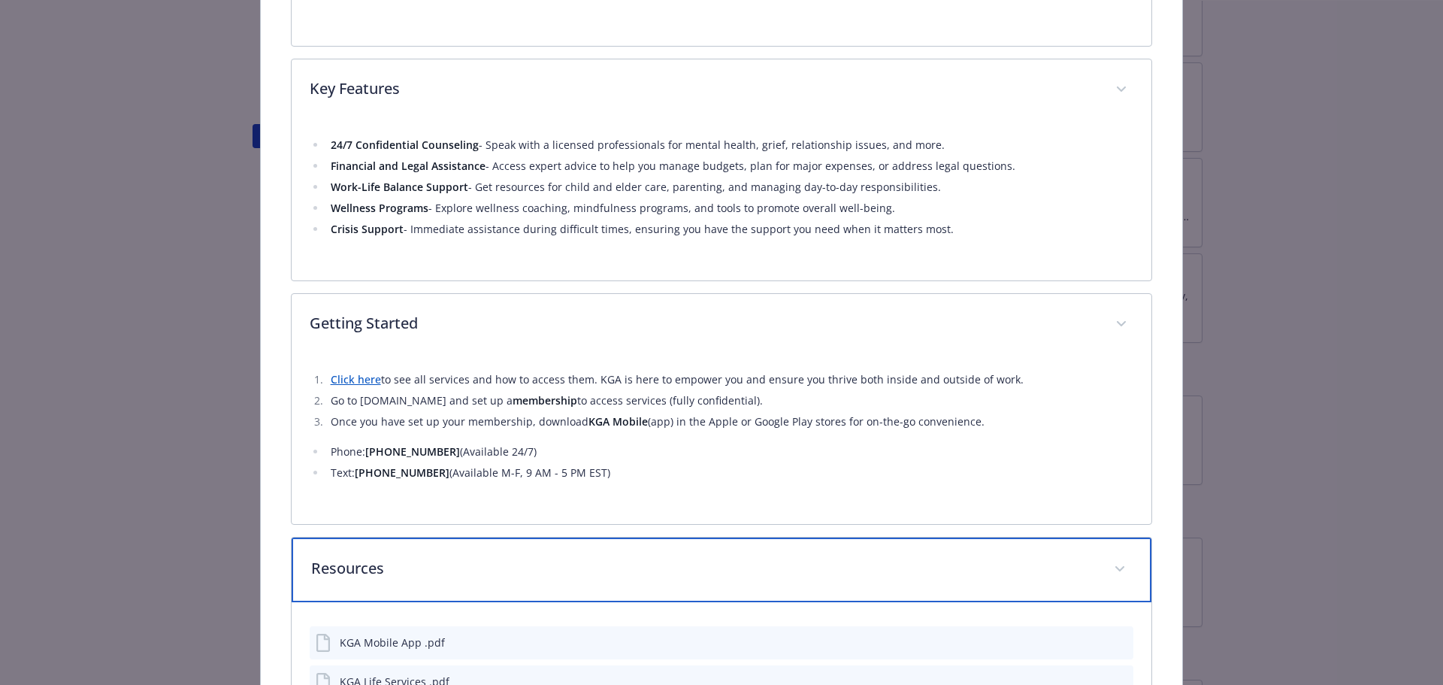
scroll to position [547, 0]
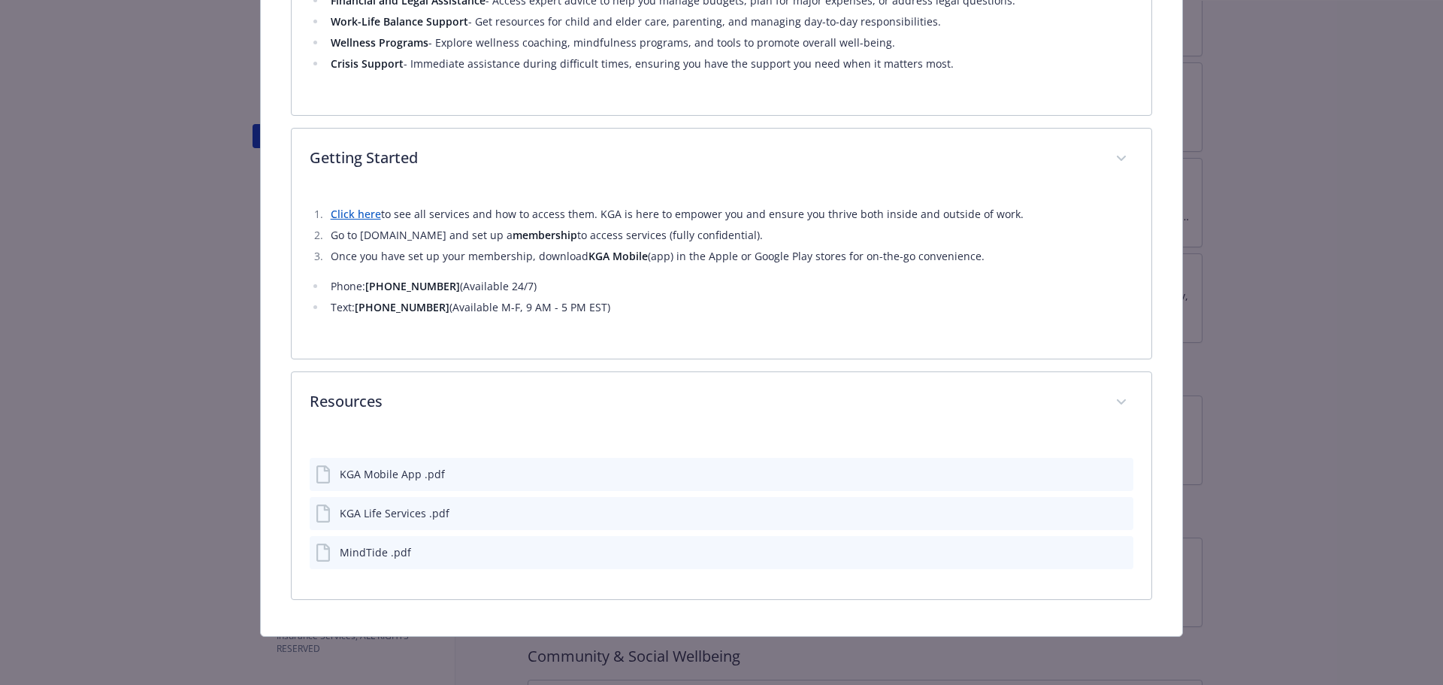
click at [473, 514] on div "KGA Life Services .pdf" at bounding box center [722, 513] width 825 height 33
click at [407, 510] on div "KGA Life Services .pdf" at bounding box center [395, 513] width 110 height 16
click at [1089, 506] on icon "download file" at bounding box center [1095, 512] width 12 height 12
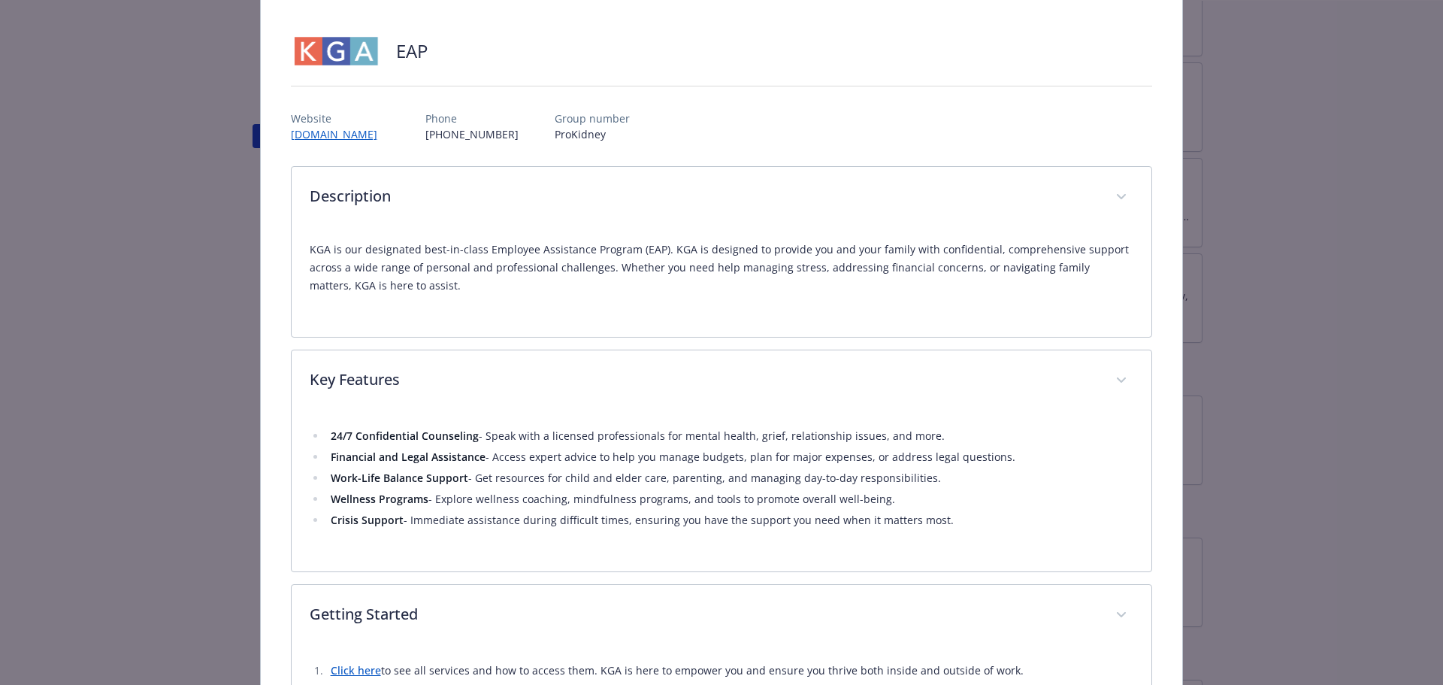
scroll to position [0, 0]
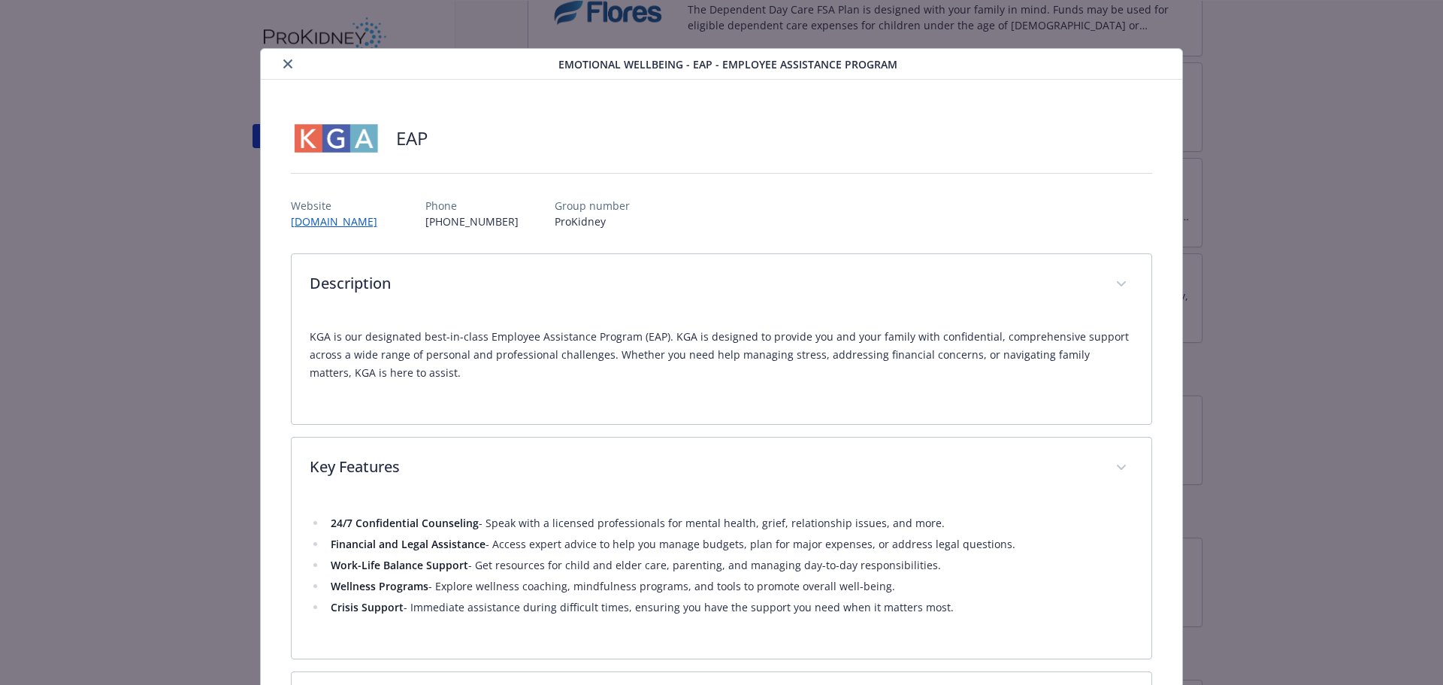
click at [283, 59] on icon "close" at bounding box center [287, 63] width 9 height 9
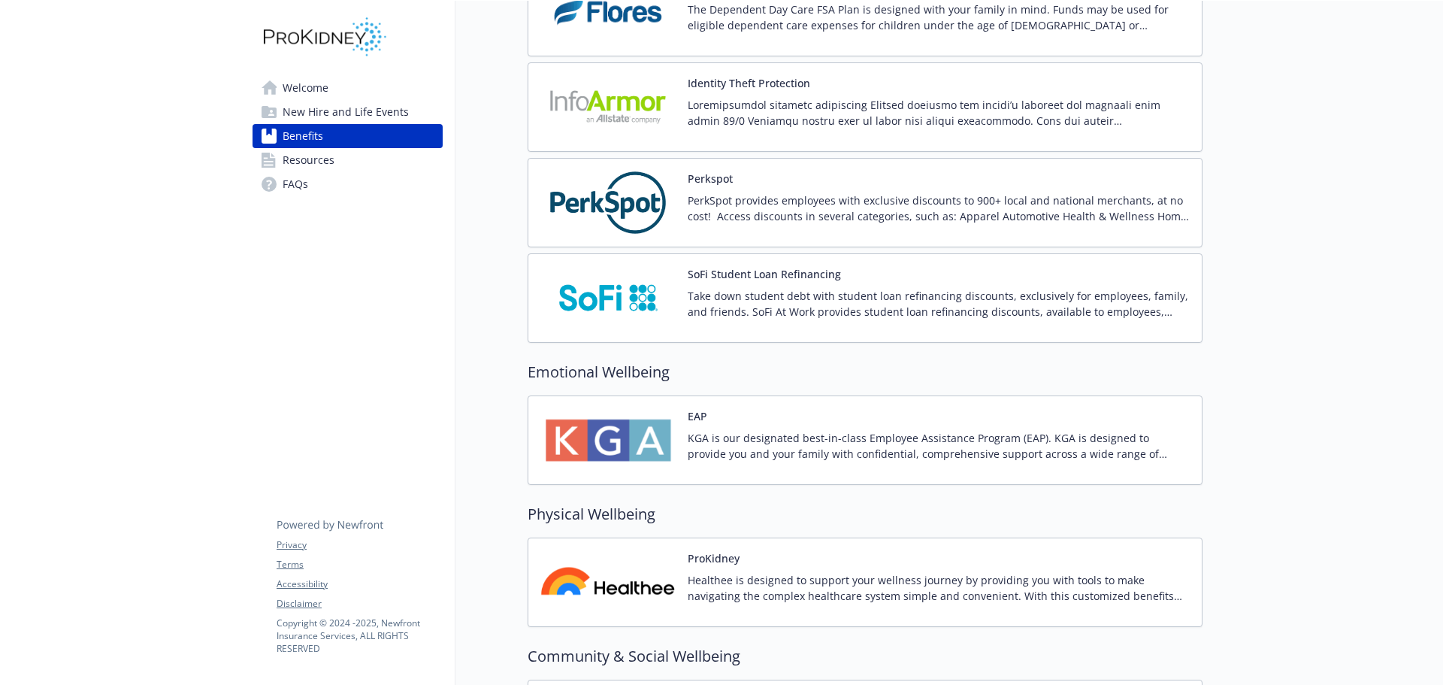
click at [672, 560] on img at bounding box center [608, 582] width 135 height 64
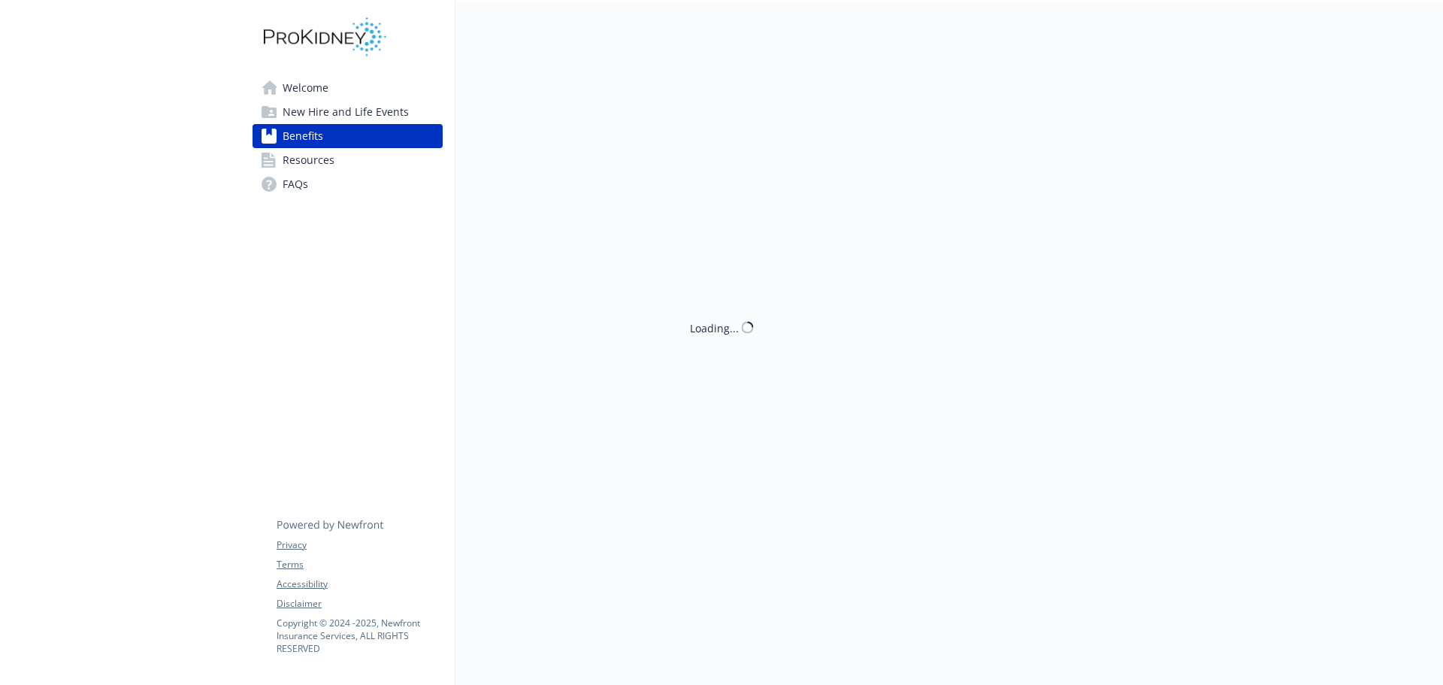
scroll to position [1579, 0]
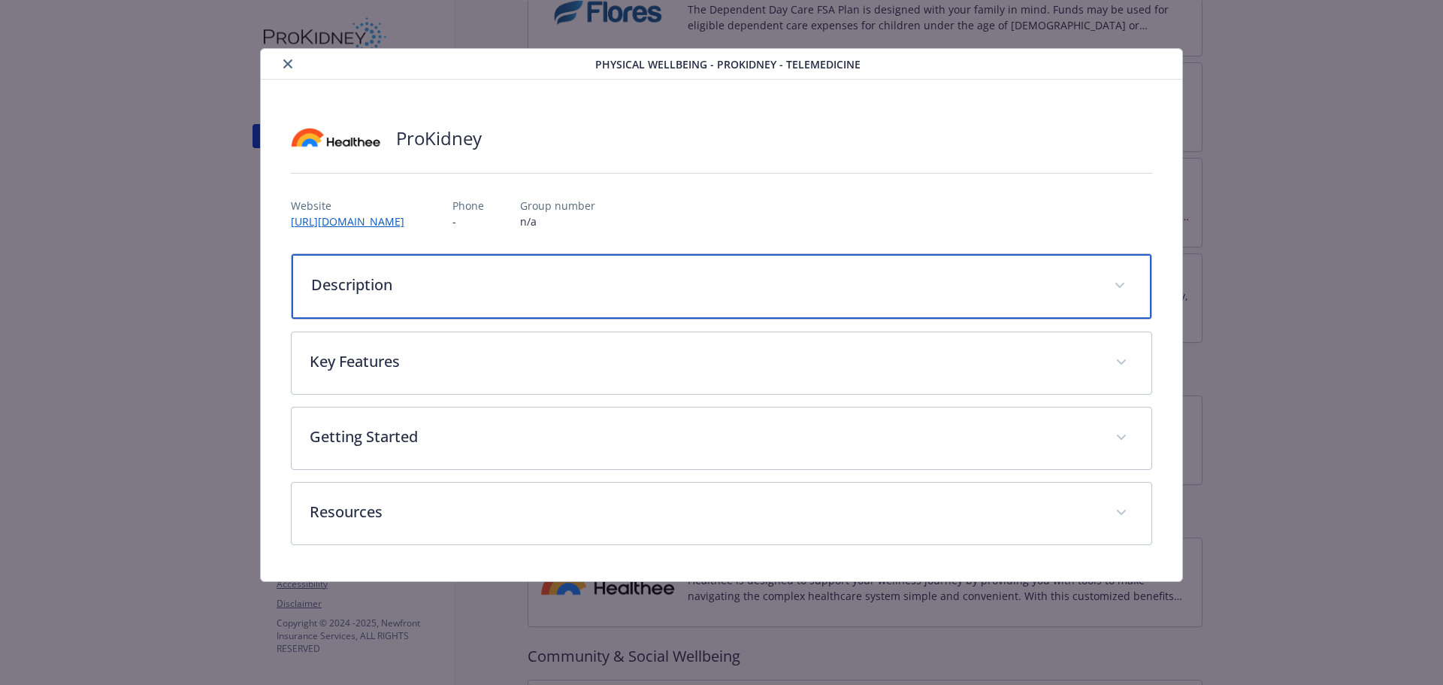
click at [470, 270] on div "Description" at bounding box center [722, 286] width 861 height 65
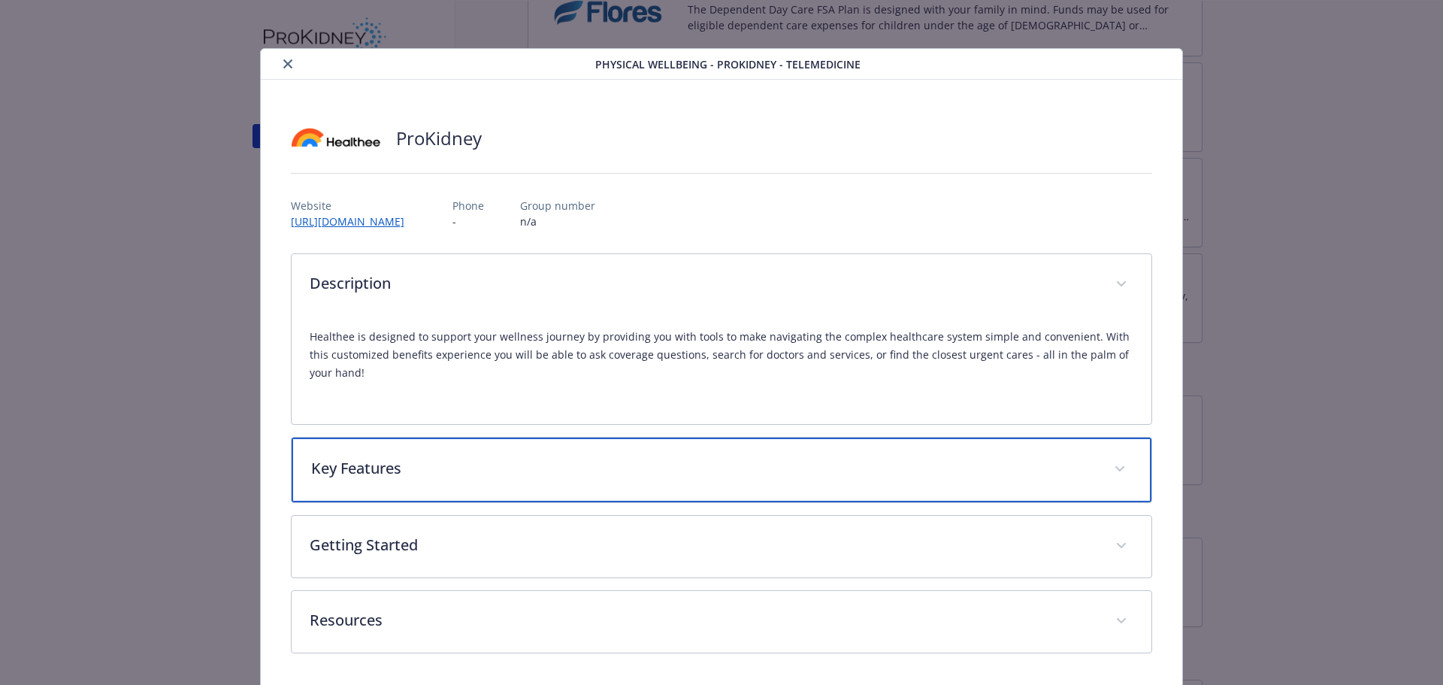
click at [444, 445] on div "Key Features" at bounding box center [722, 470] width 861 height 65
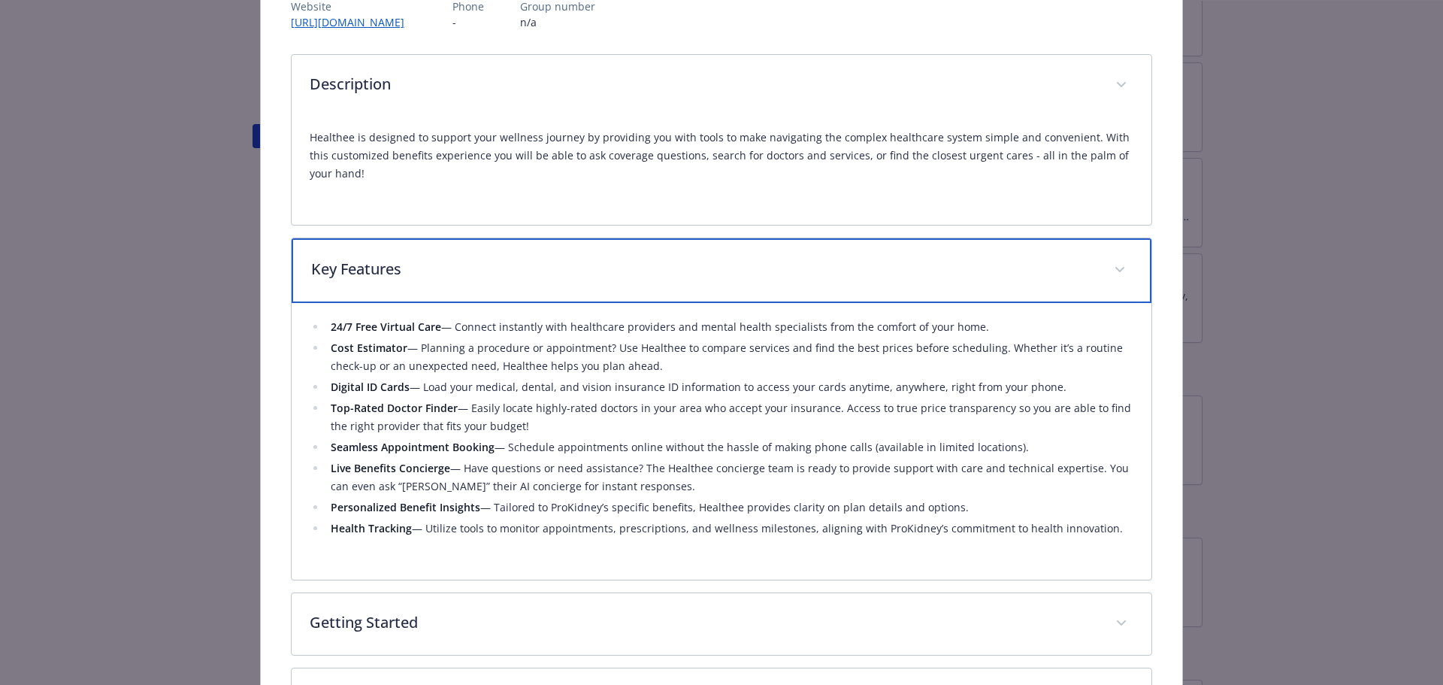
scroll to position [301, 0]
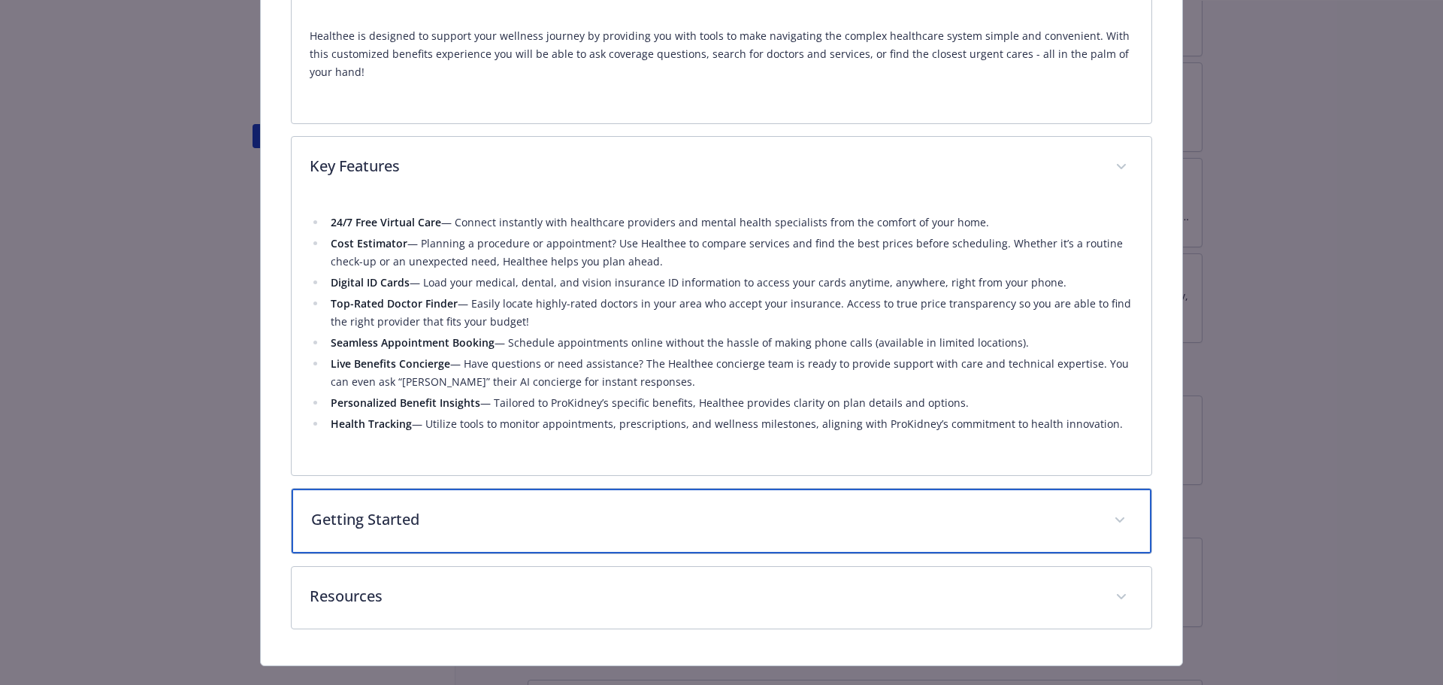
click at [454, 512] on p "Getting Started" at bounding box center [704, 519] width 786 height 23
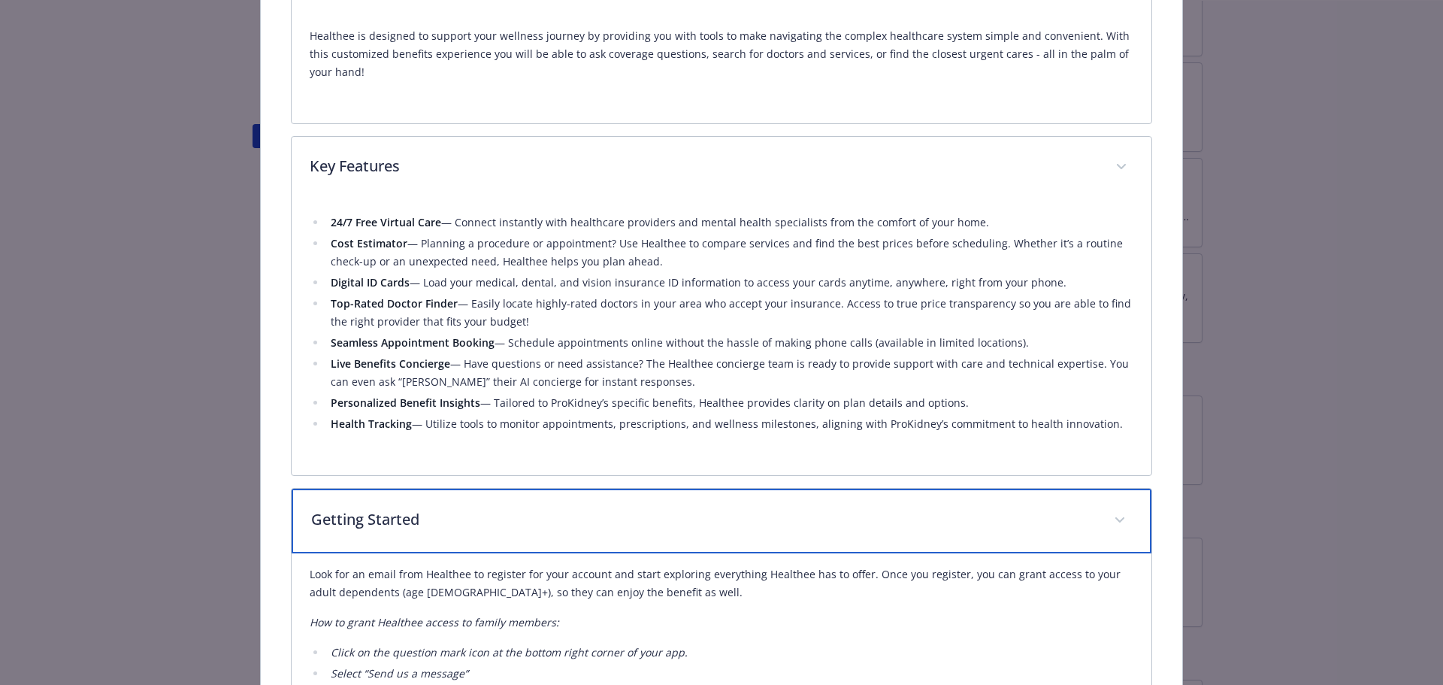
scroll to position [541, 0]
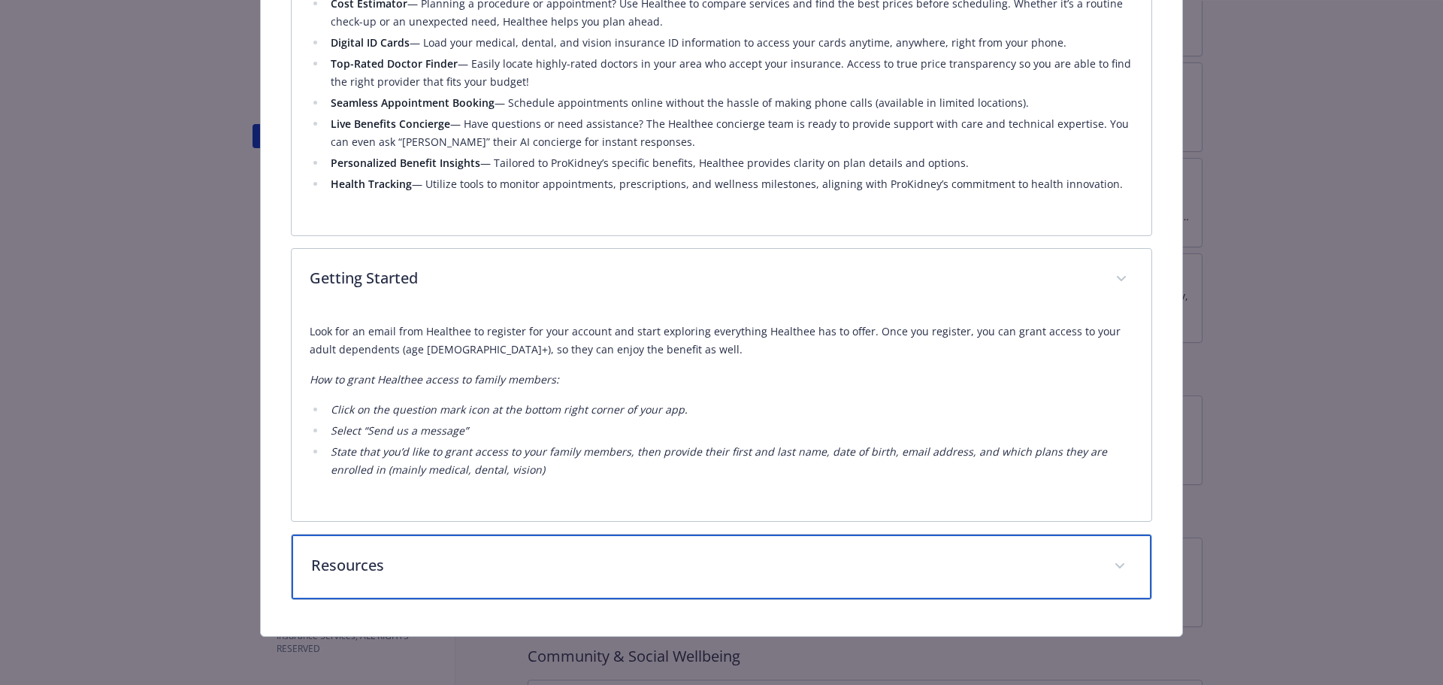
click at [472, 553] on div "Resources" at bounding box center [722, 567] width 861 height 65
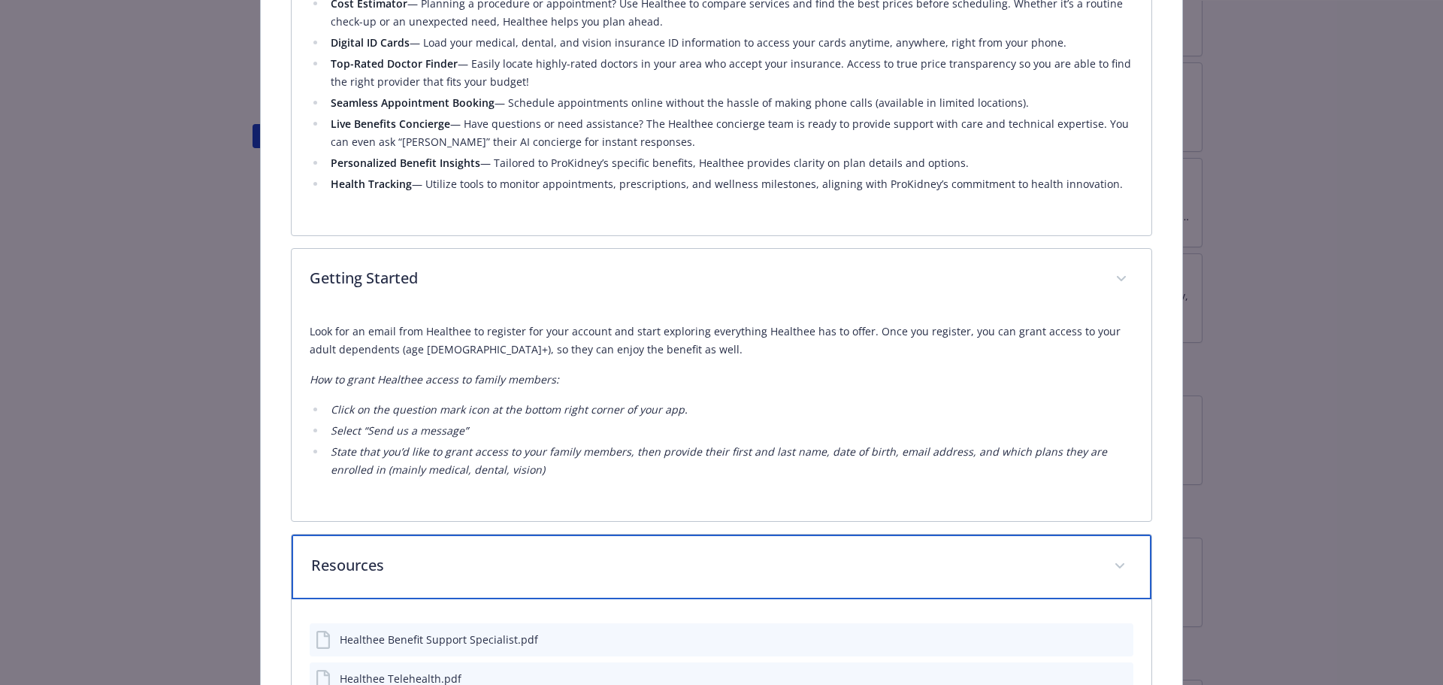
scroll to position [706, 0]
